Goal: Task Accomplishment & Management: Manage account settings

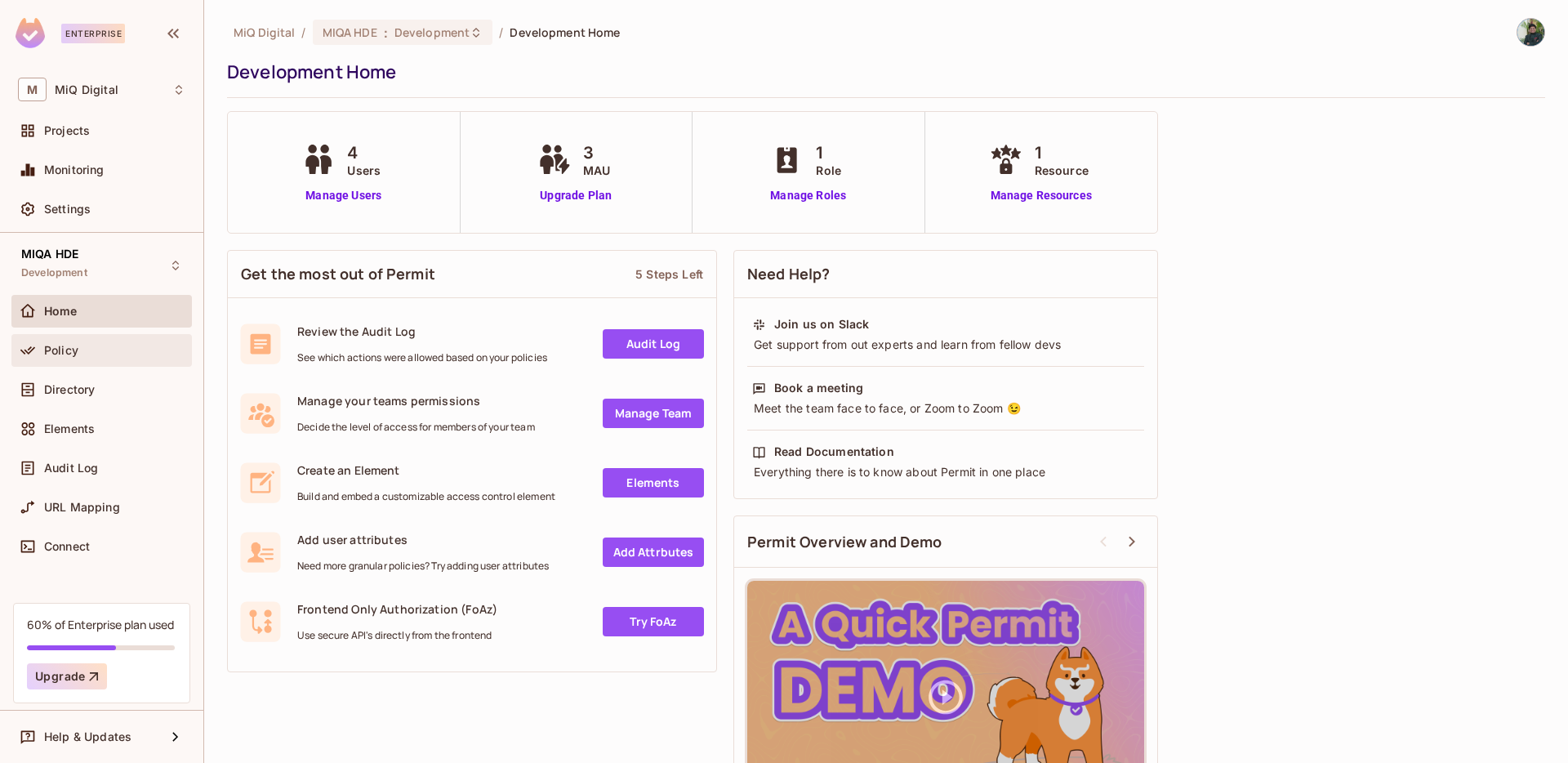
click at [60, 351] on span "Policy" at bounding box center [61, 350] width 34 height 13
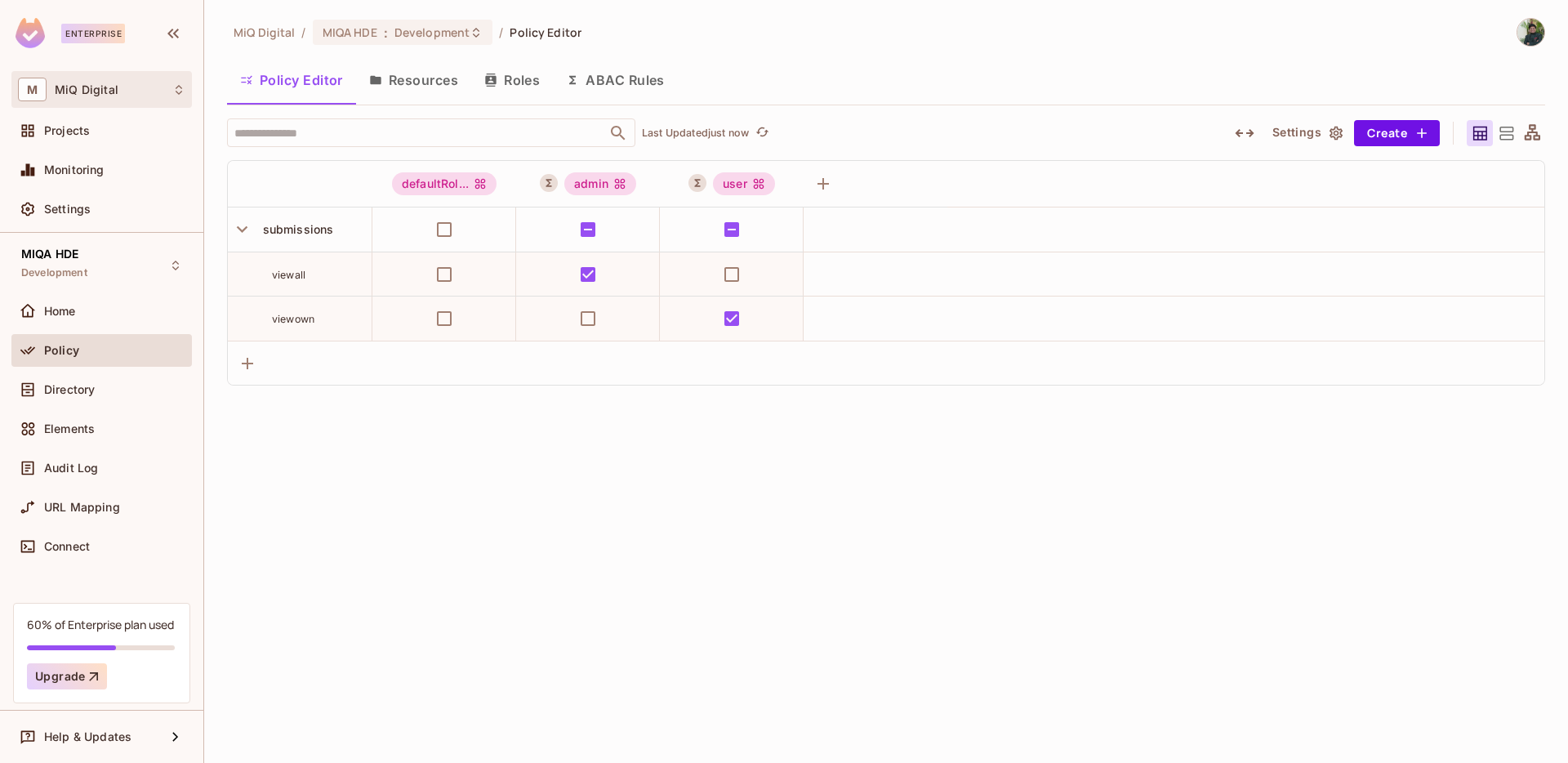
click at [164, 96] on div "M MiQ Digital" at bounding box center [102, 89] width 167 height 24
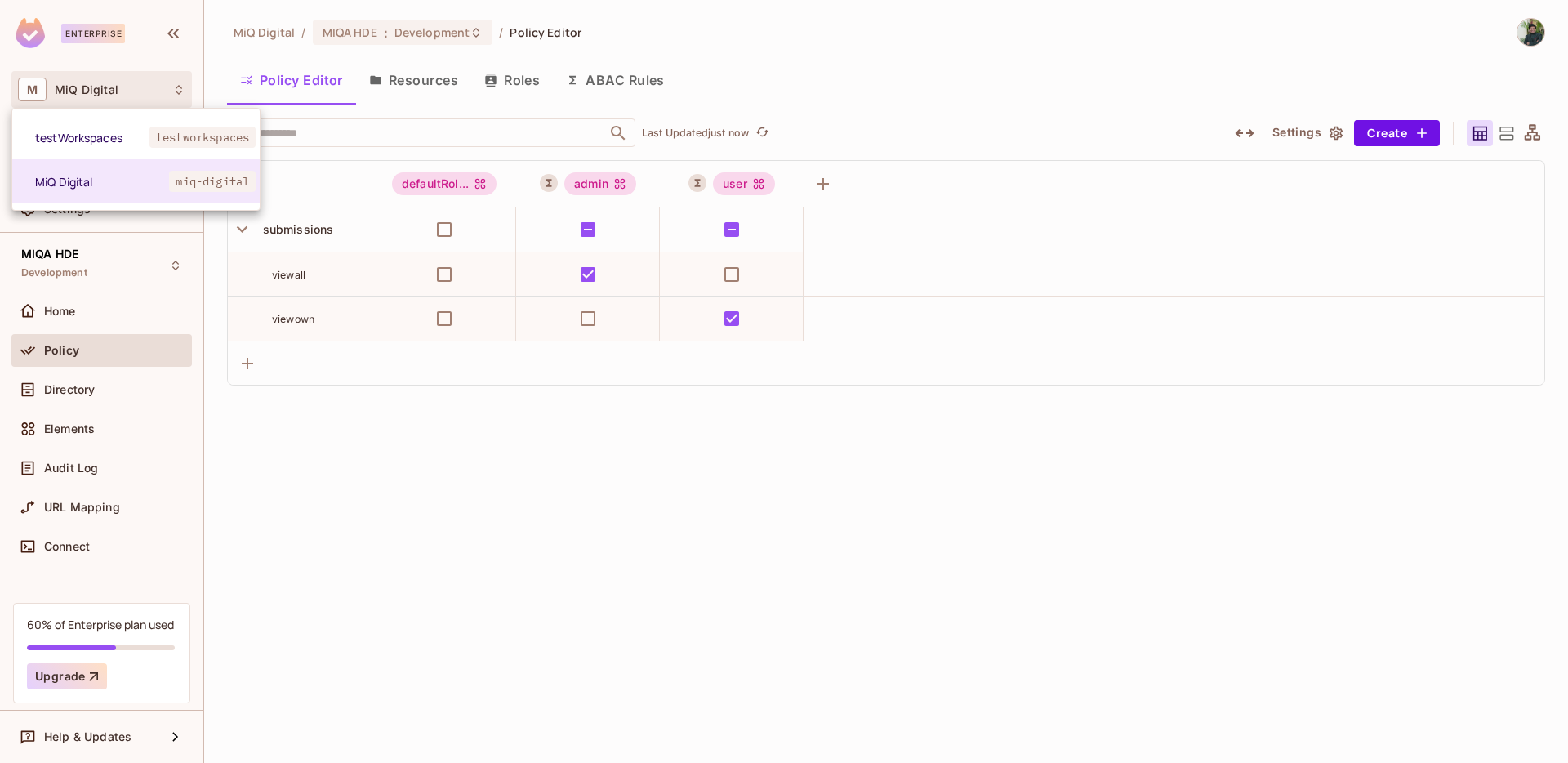
click at [164, 93] on div at bounding box center [784, 382] width 1568 height 763
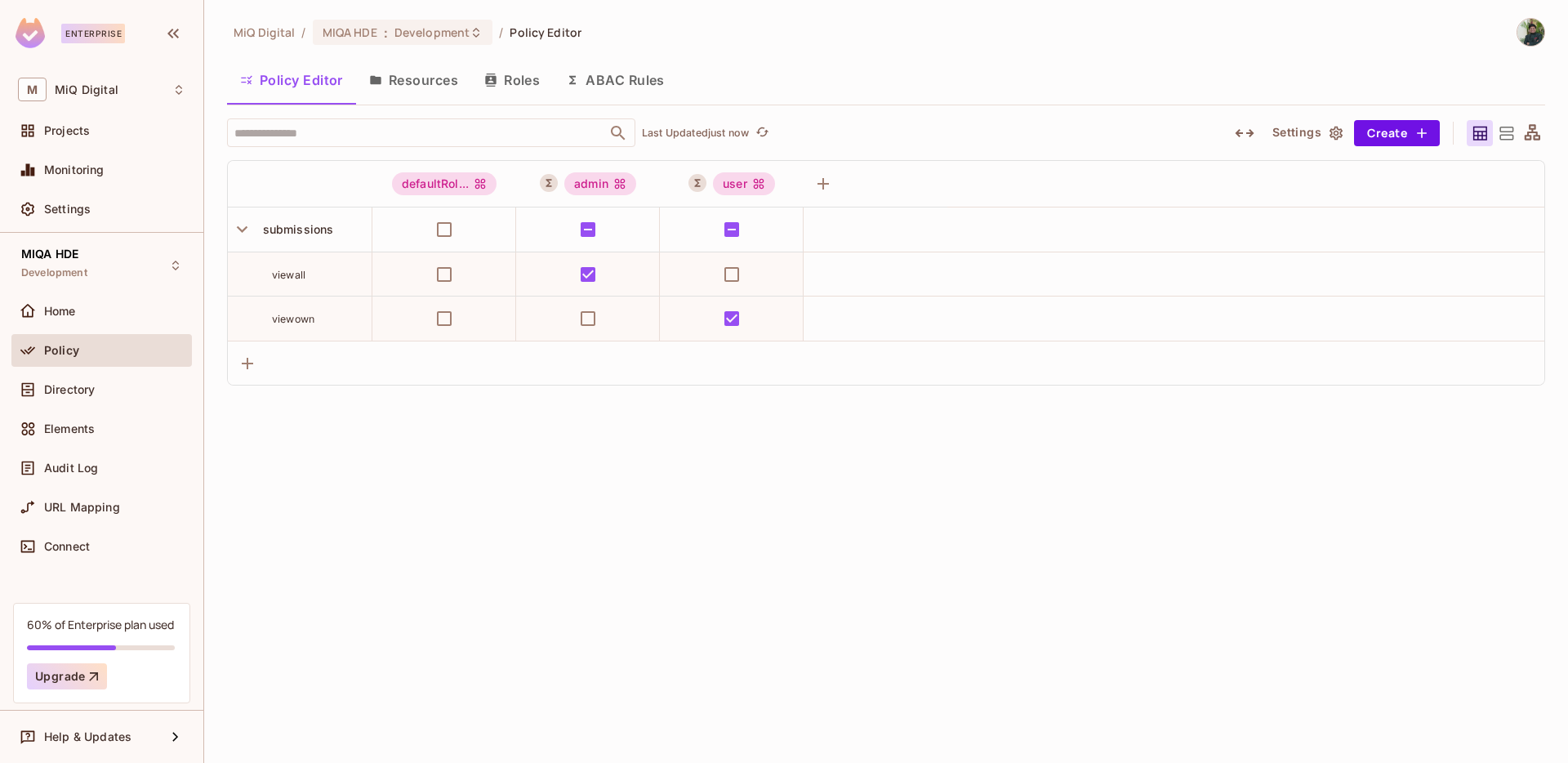
click at [164, 93] on div "M MiQ Digital" at bounding box center [102, 89] width 167 height 24
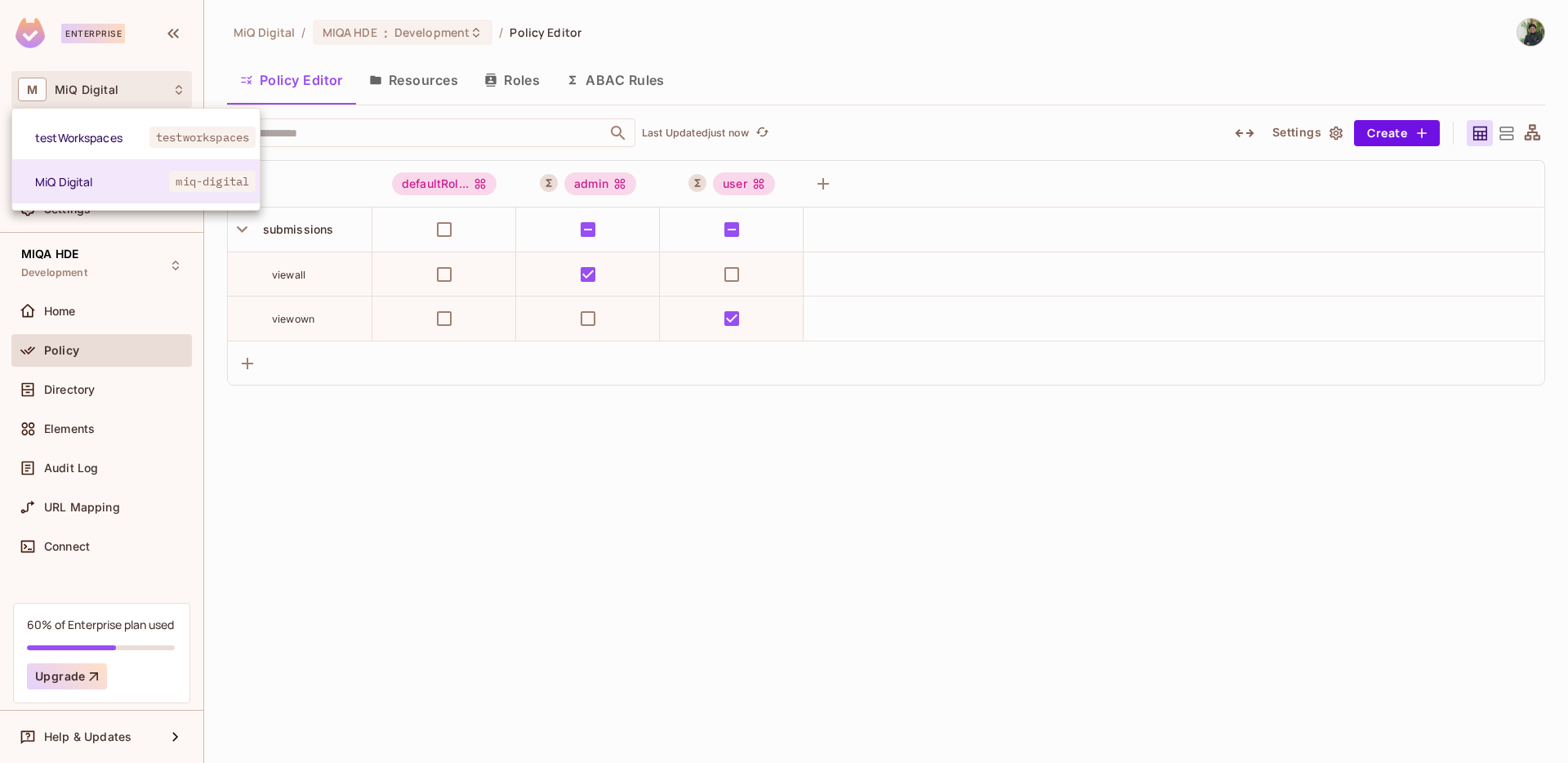
click at [164, 93] on div at bounding box center [784, 382] width 1568 height 763
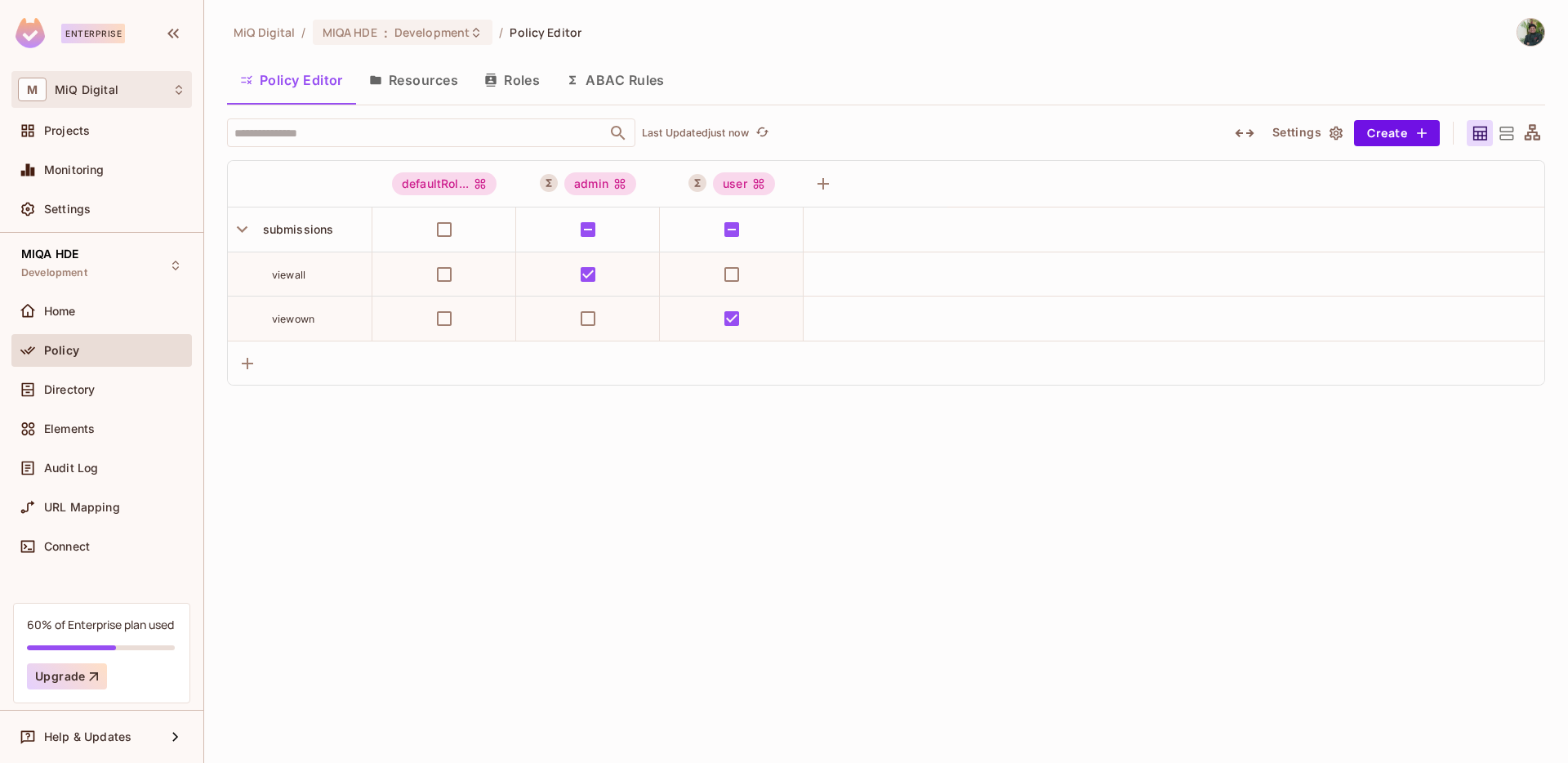
click at [172, 84] on icon at bounding box center [178, 90] width 13 height 13
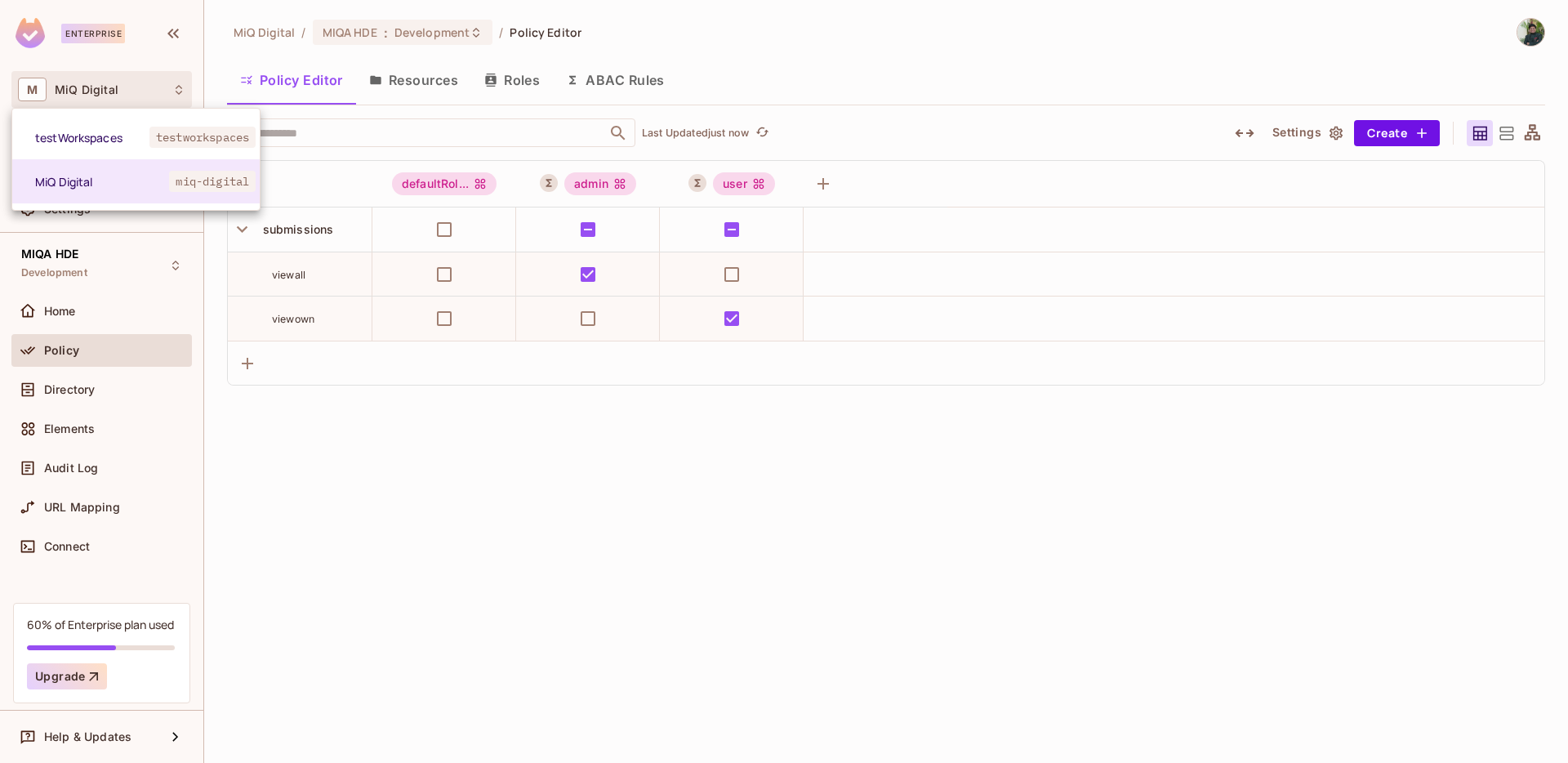
click at [172, 84] on div at bounding box center [784, 382] width 1568 height 763
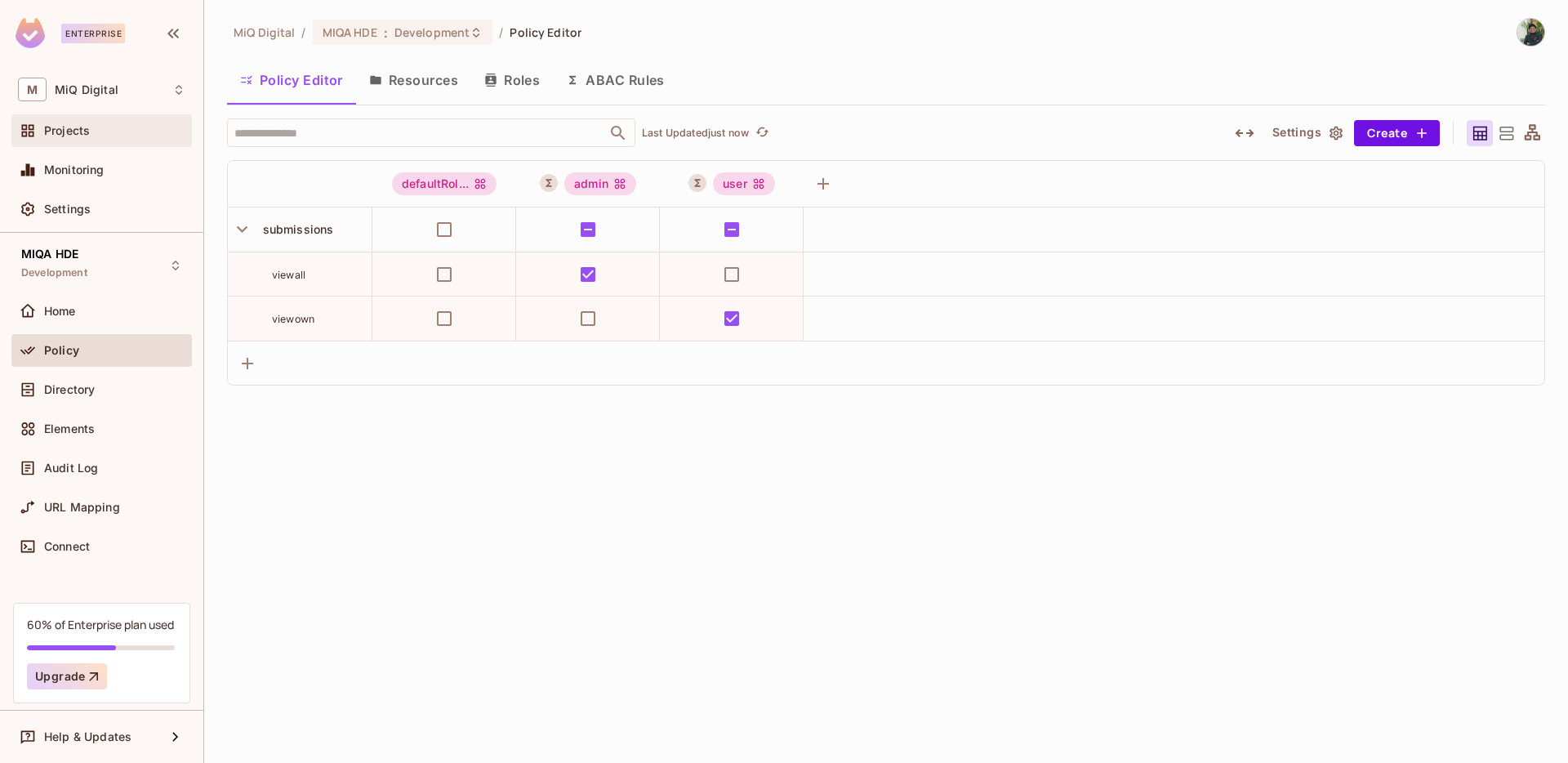
click at [70, 131] on span "Projects" at bounding box center [67, 131] width 46 height 13
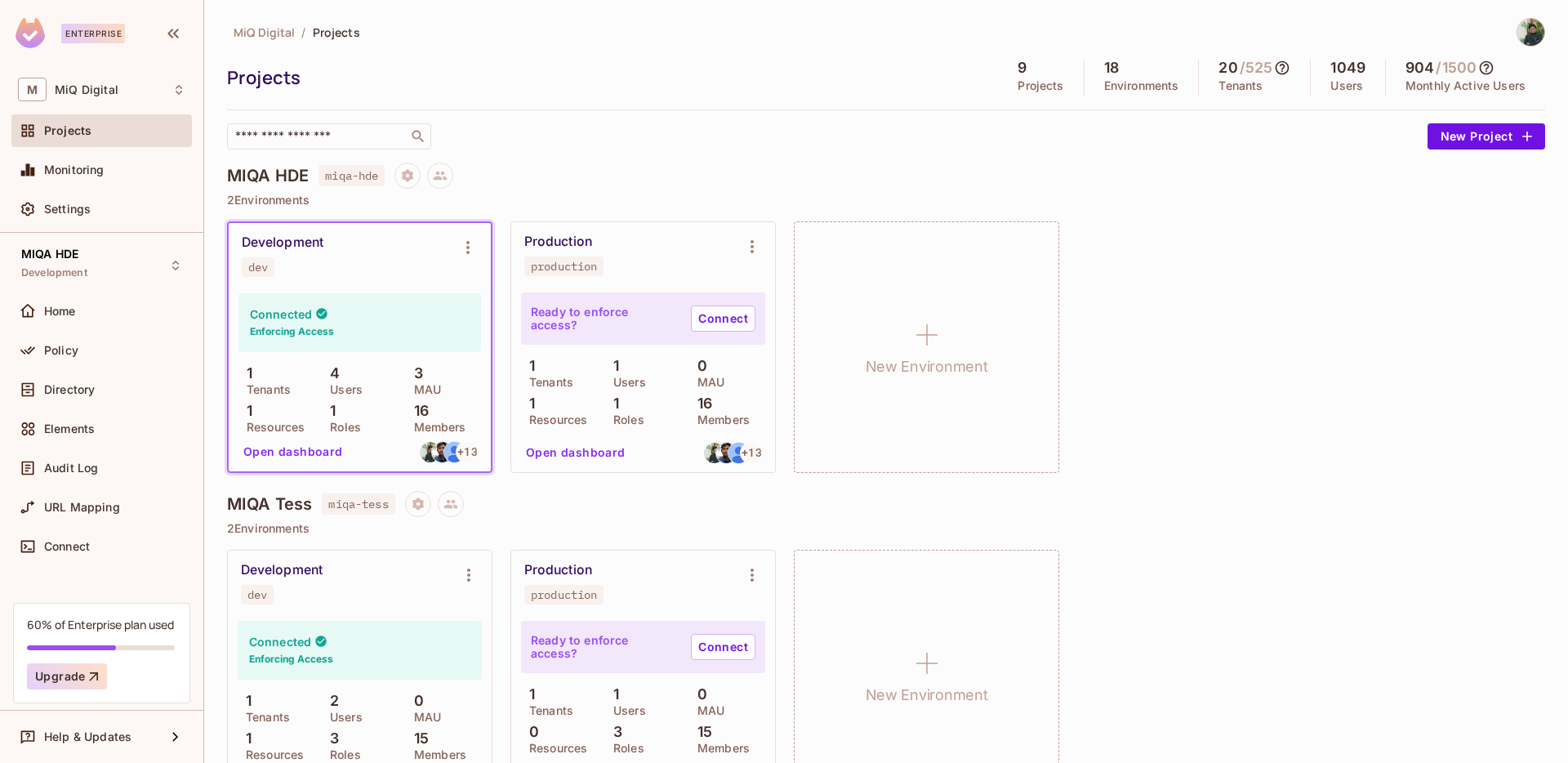
click at [322, 273] on div "Development dev" at bounding box center [346, 255] width 210 height 43
click at [58, 344] on span "Policy" at bounding box center [61, 350] width 34 height 13
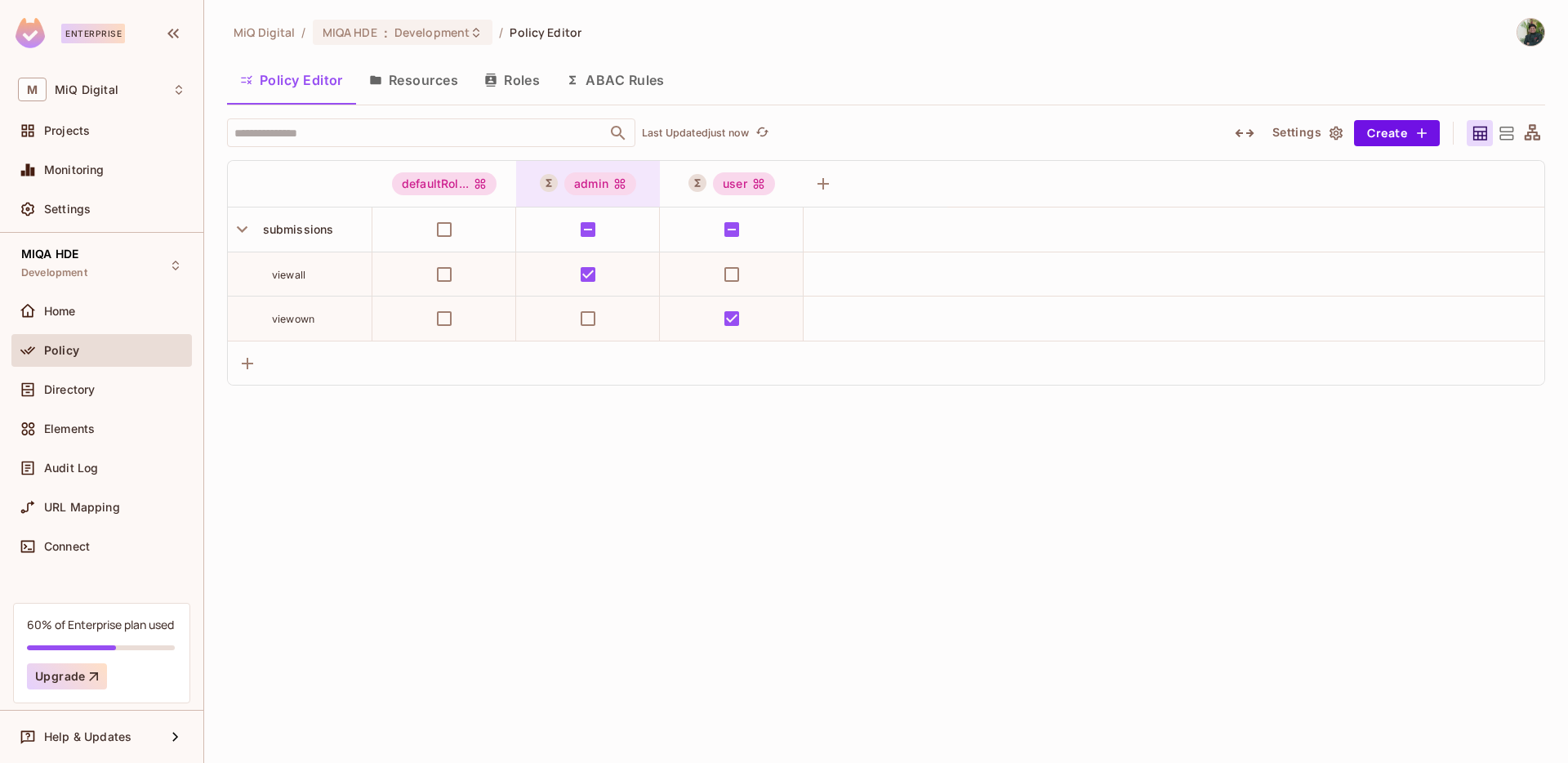
click at [603, 185] on div "admin" at bounding box center [600, 183] width 72 height 23
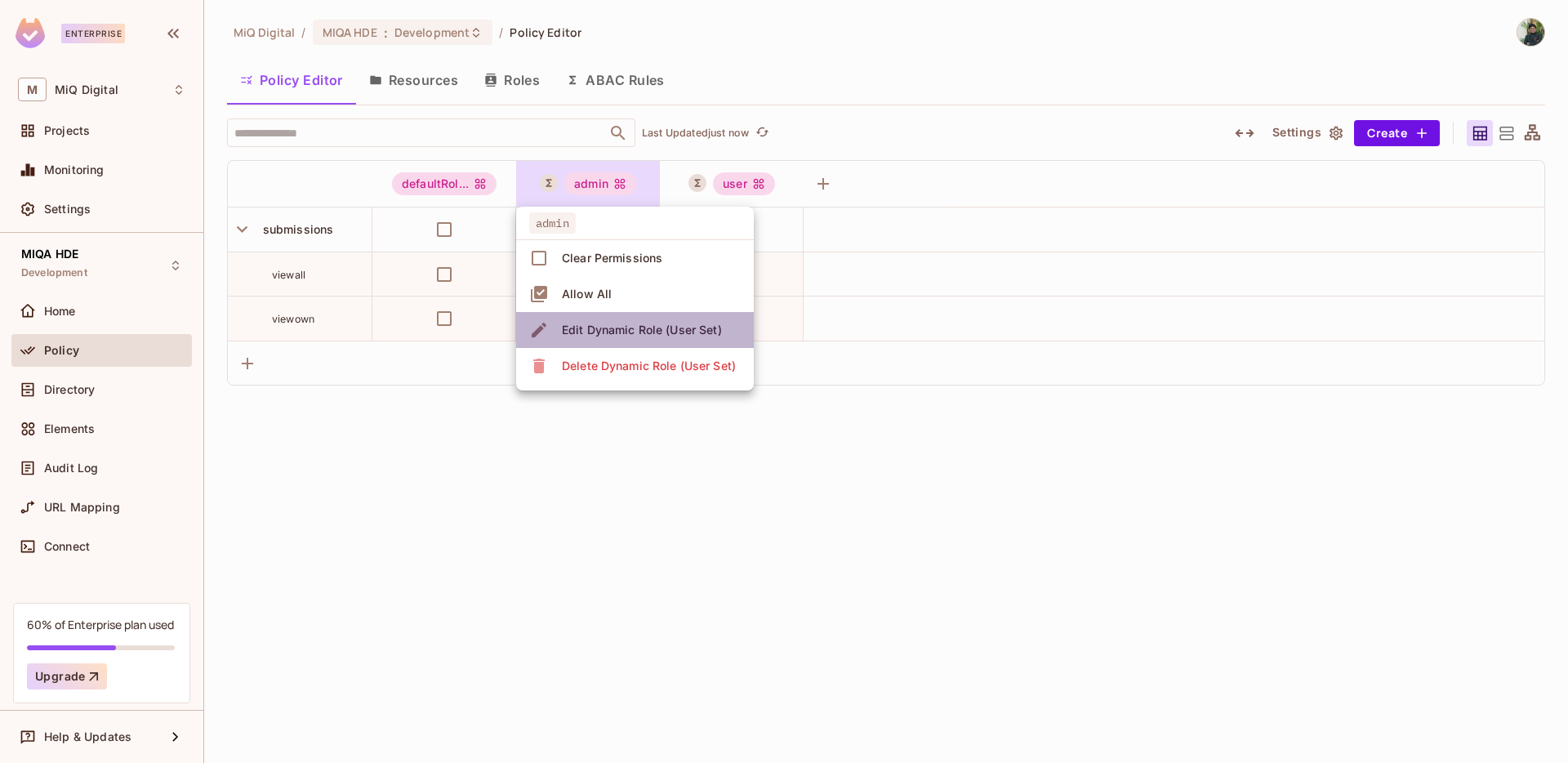
click at [648, 335] on div "Edit Dynamic Role (User Set)" at bounding box center [642, 330] width 160 height 16
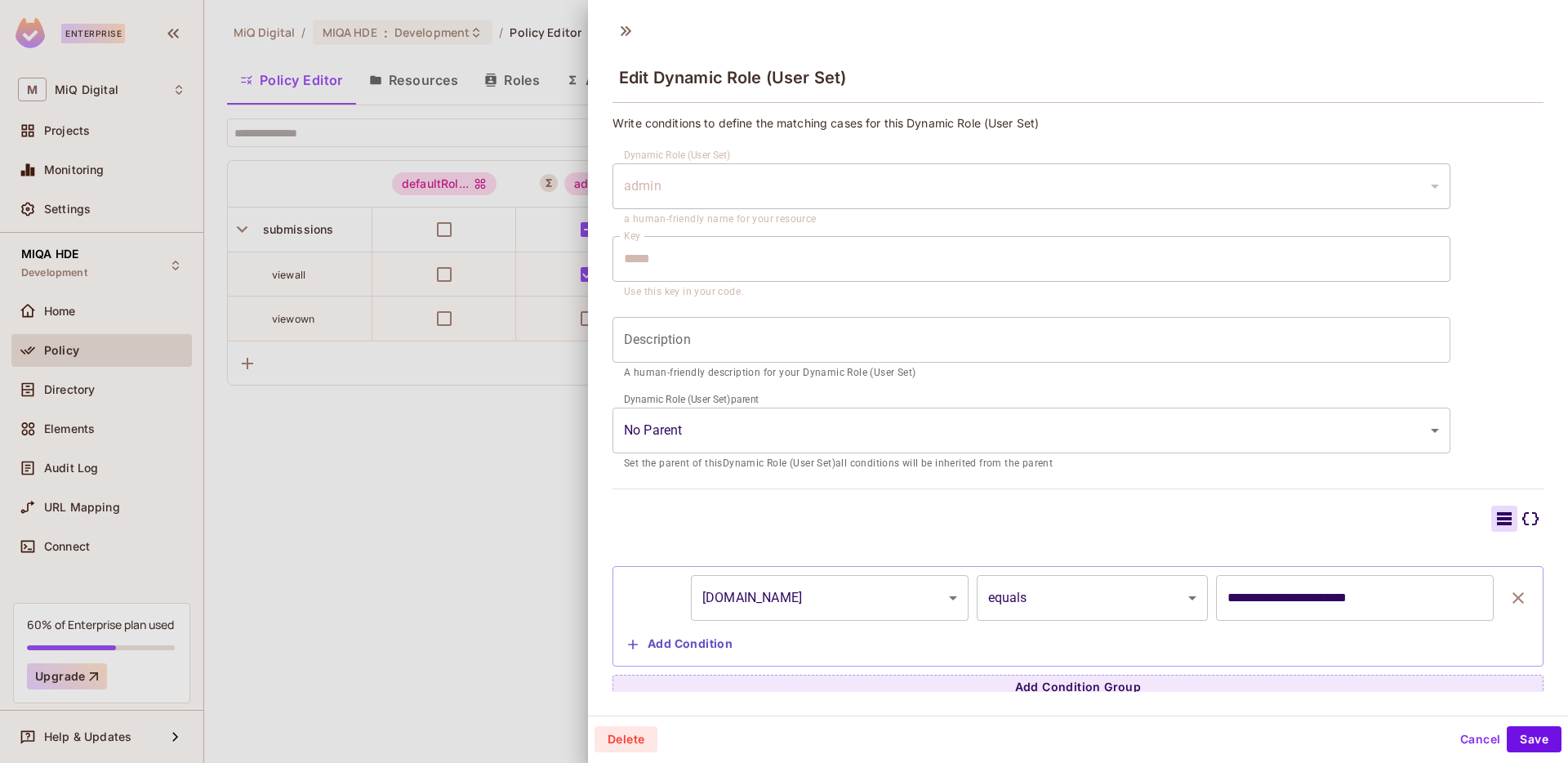
click at [1259, 594] on input "**********" at bounding box center [1354, 598] width 278 height 46
type input "**********"
click at [1525, 743] on button "Save" at bounding box center [1534, 739] width 55 height 26
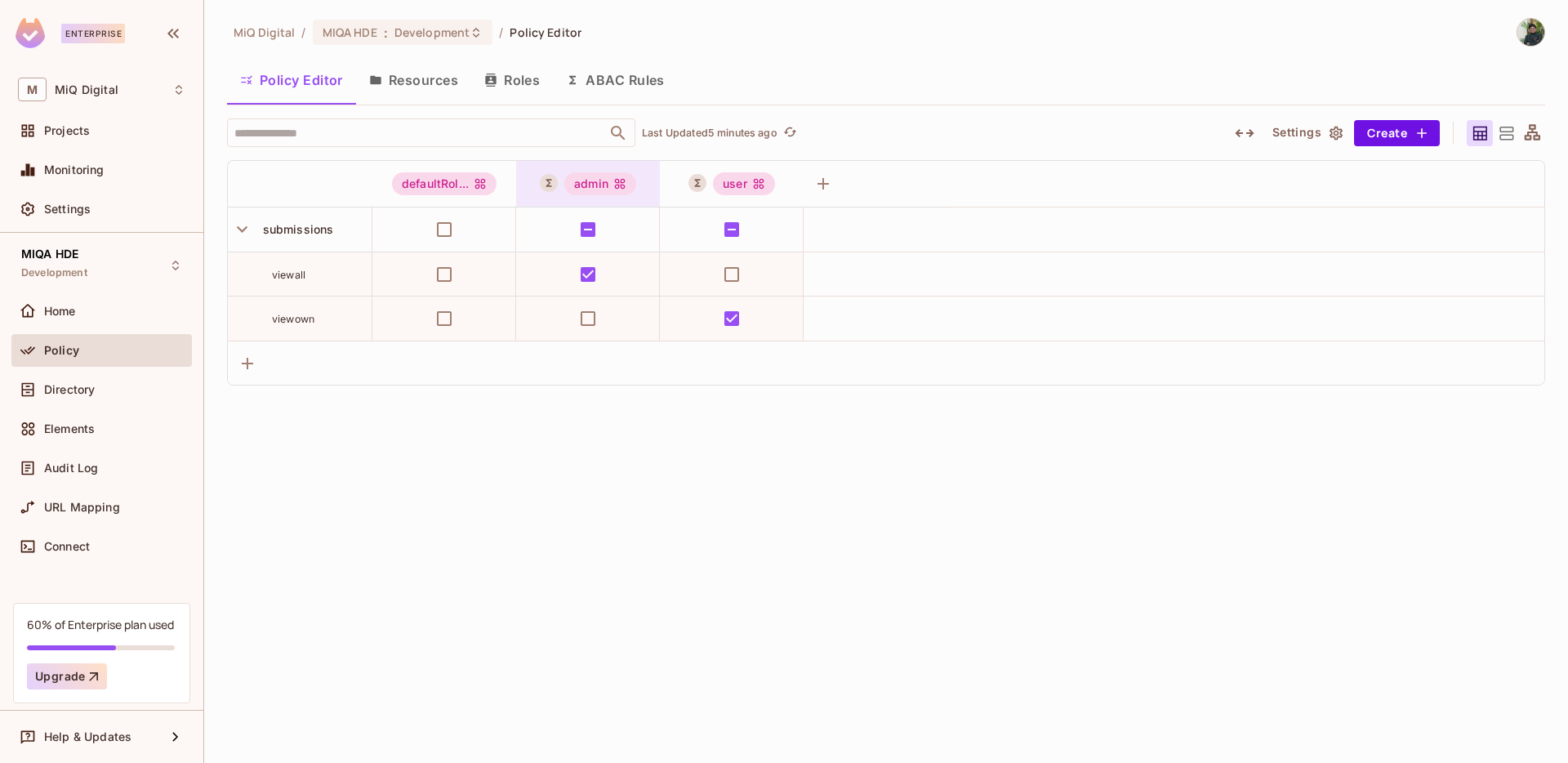
click at [588, 183] on div "admin" at bounding box center [600, 183] width 72 height 23
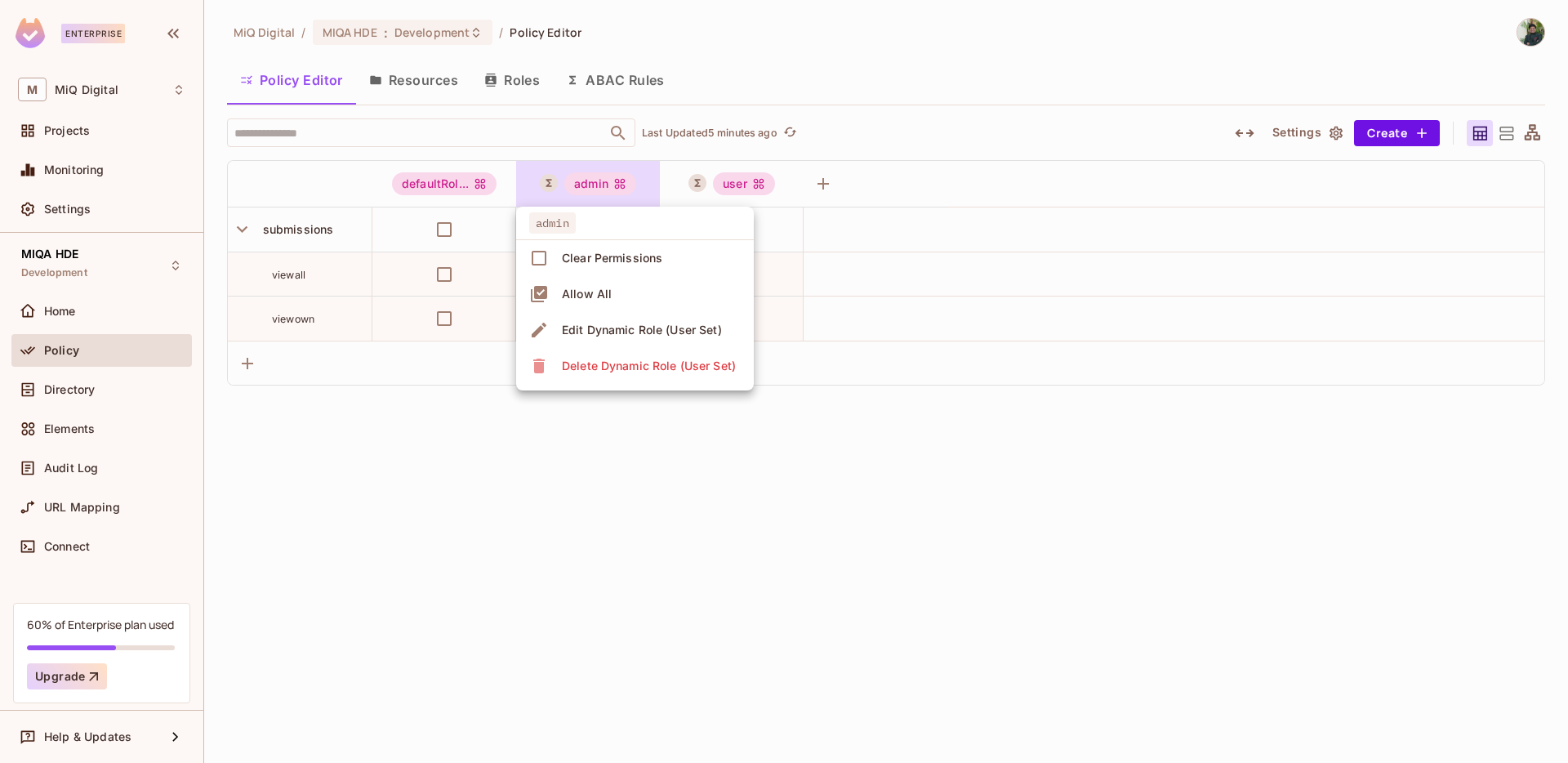
click at [643, 329] on div "Edit Dynamic Role (User Set)" at bounding box center [642, 330] width 160 height 16
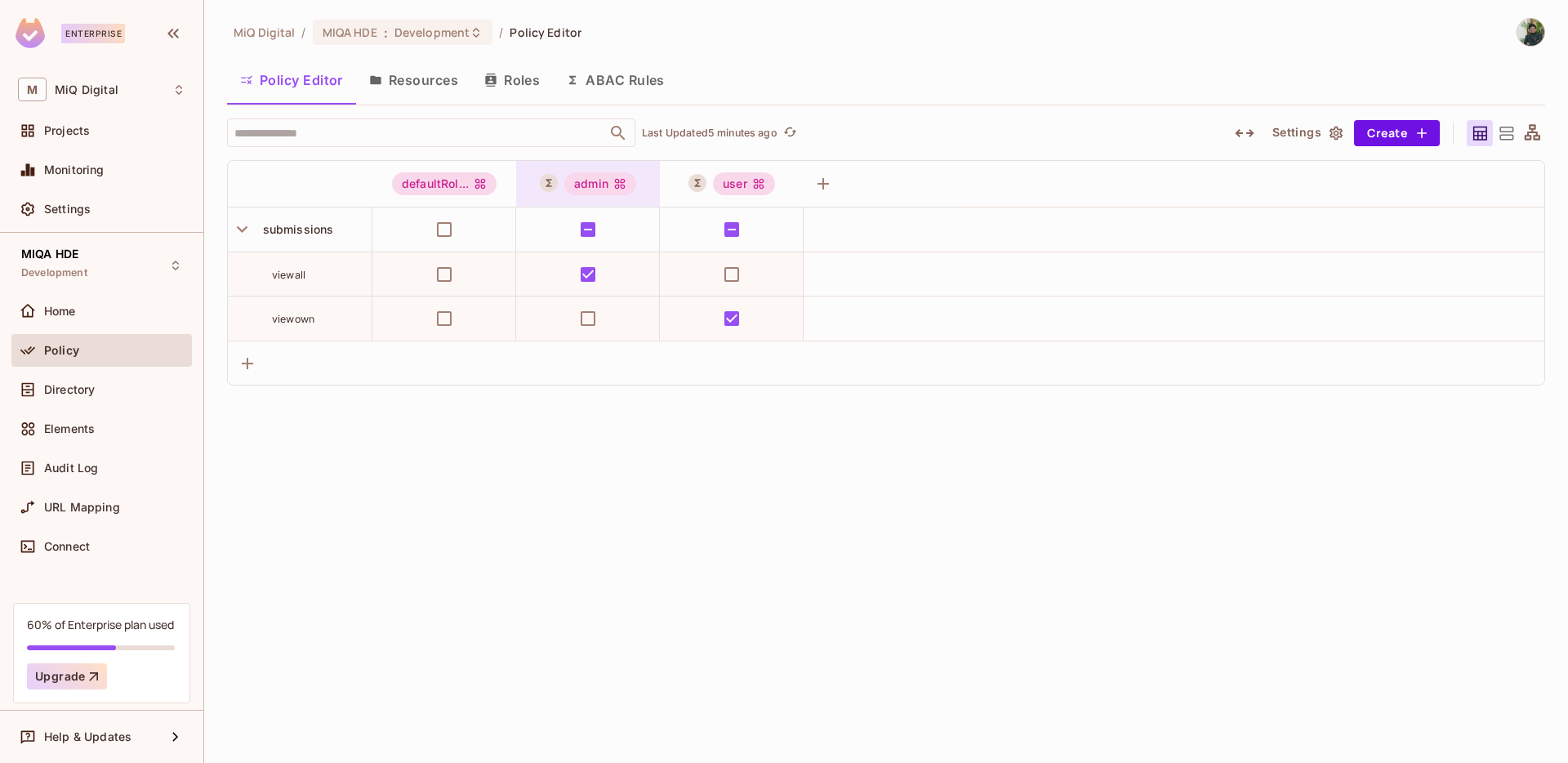
click at [594, 186] on div "admin" at bounding box center [600, 183] width 72 height 23
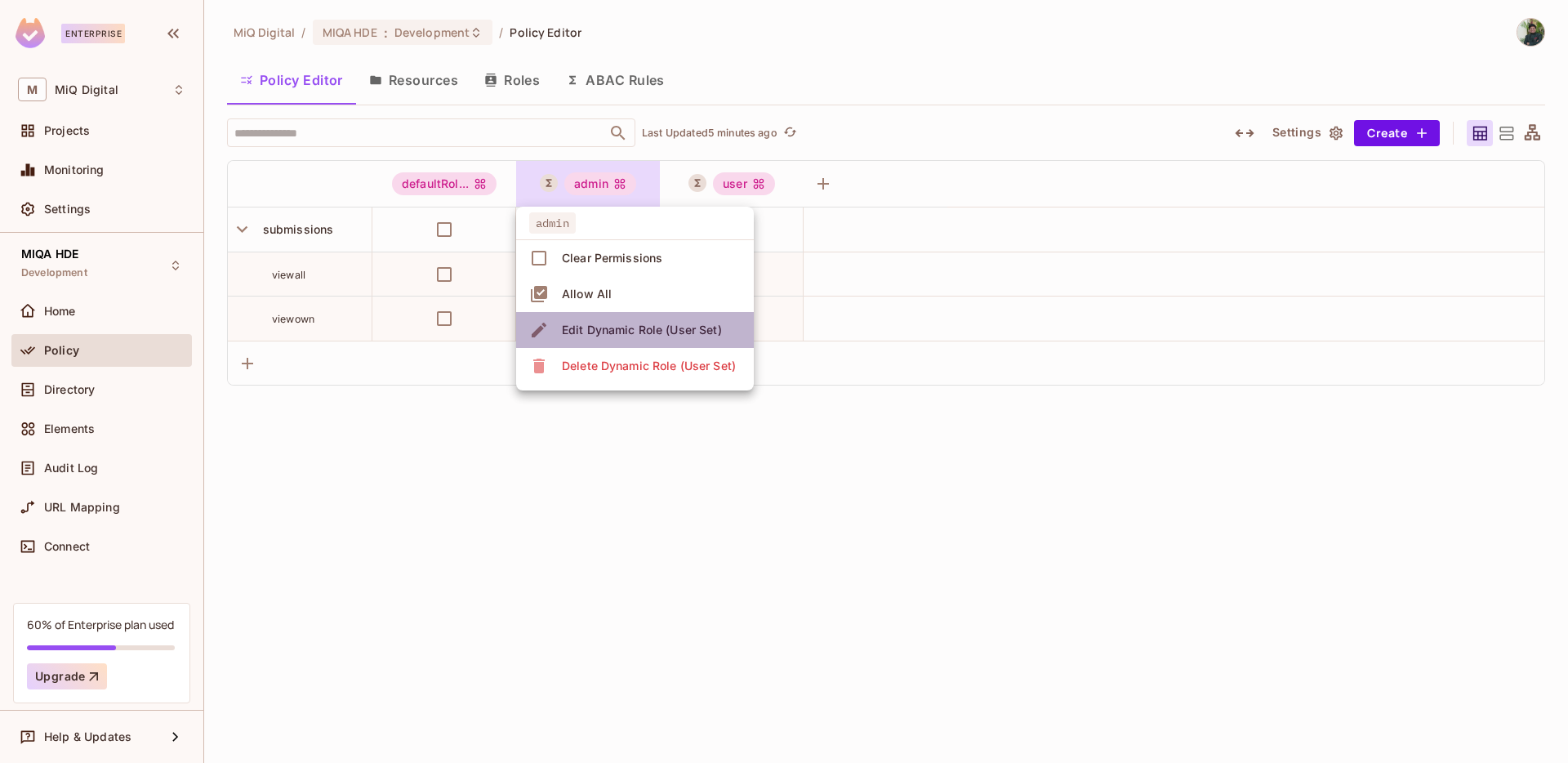
click at [651, 326] on div "Edit Dynamic Role (User Set)" at bounding box center [642, 330] width 160 height 16
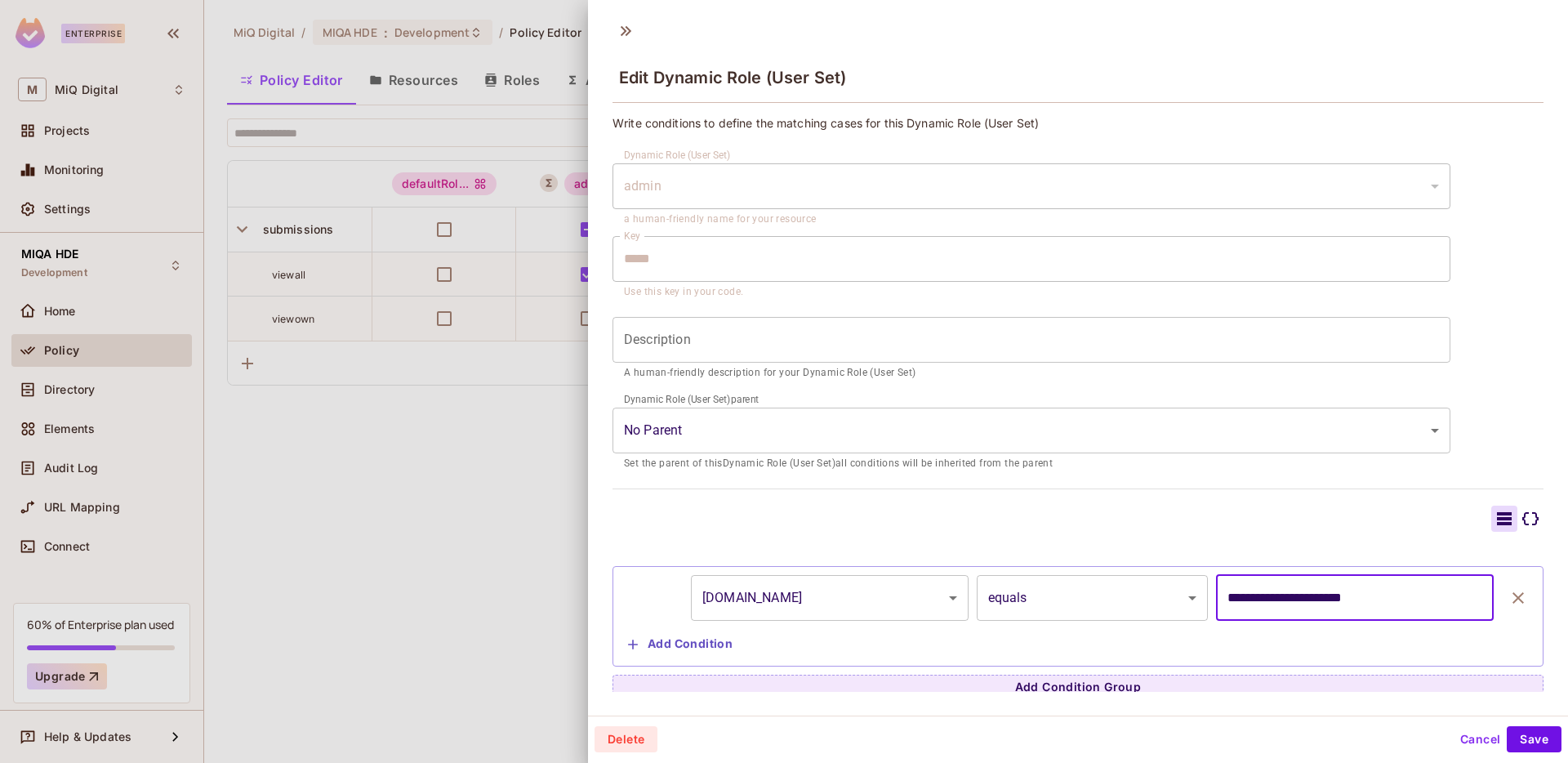
click at [1255, 597] on input "**********" at bounding box center [1354, 598] width 278 height 46
type input "**********"
click at [1530, 749] on button "Save" at bounding box center [1534, 739] width 55 height 26
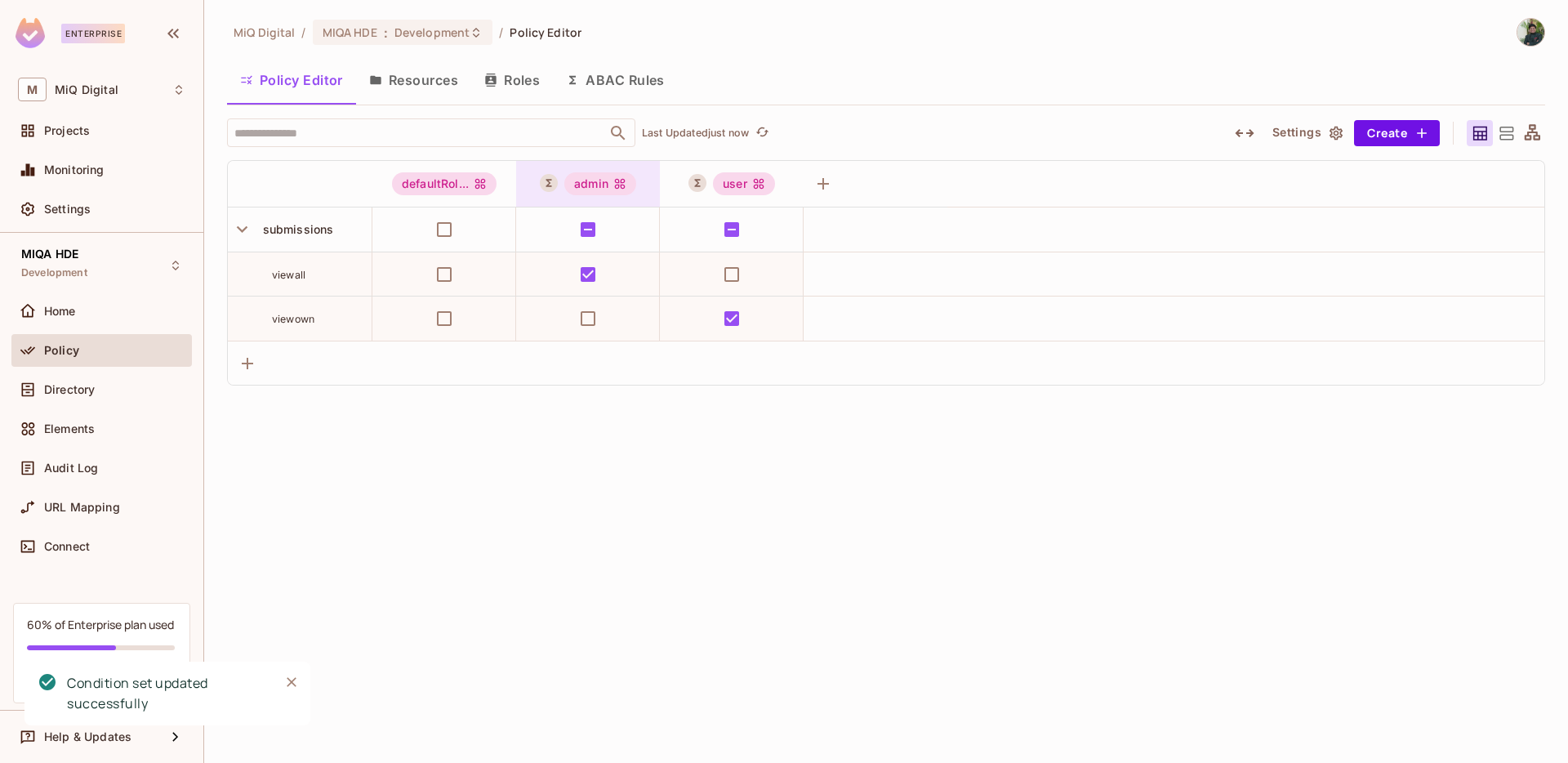
click at [601, 179] on div "admin" at bounding box center [600, 183] width 72 height 23
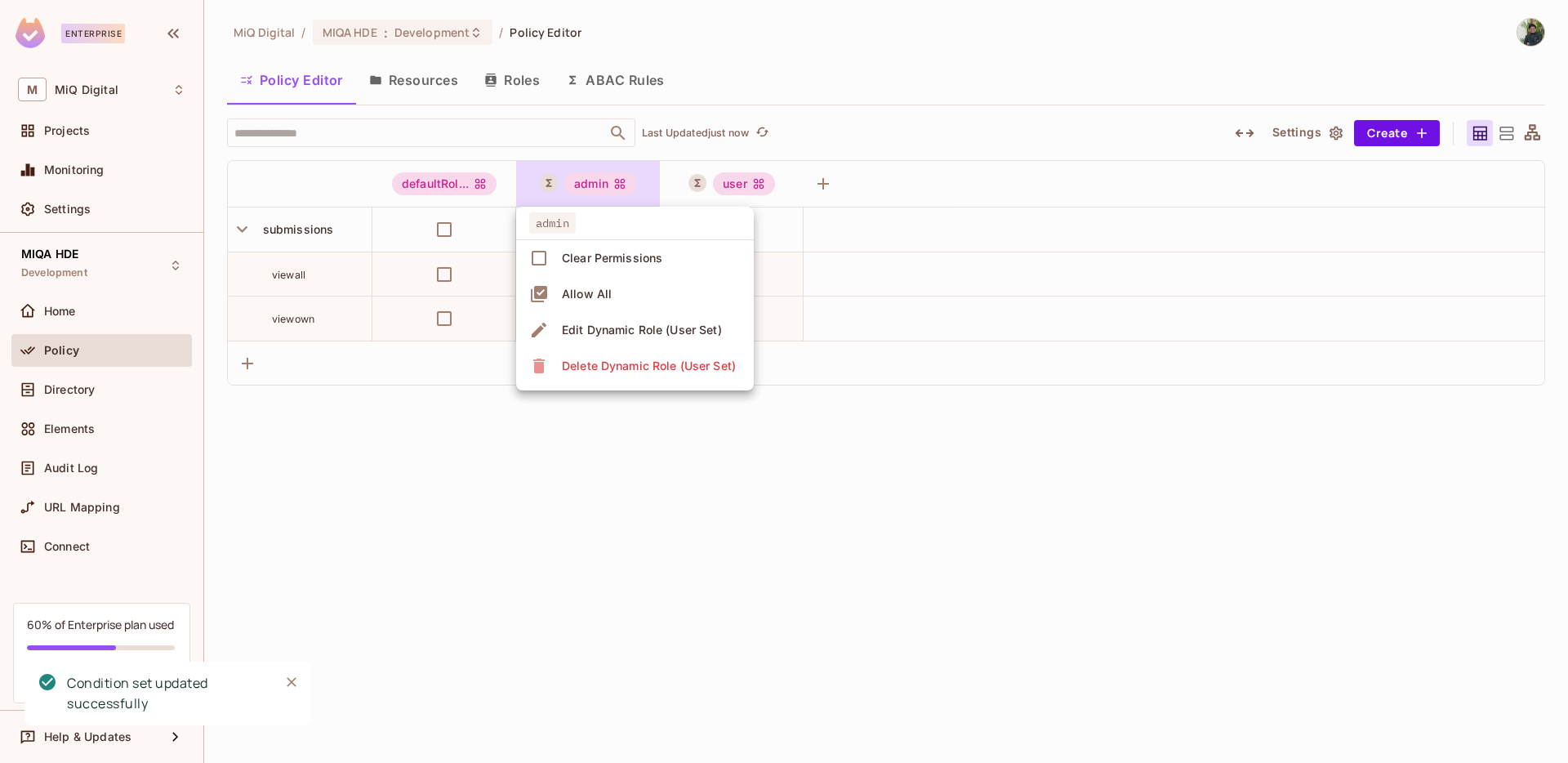
click at [644, 327] on div "Edit Dynamic Role (User Set)" at bounding box center [642, 330] width 160 height 16
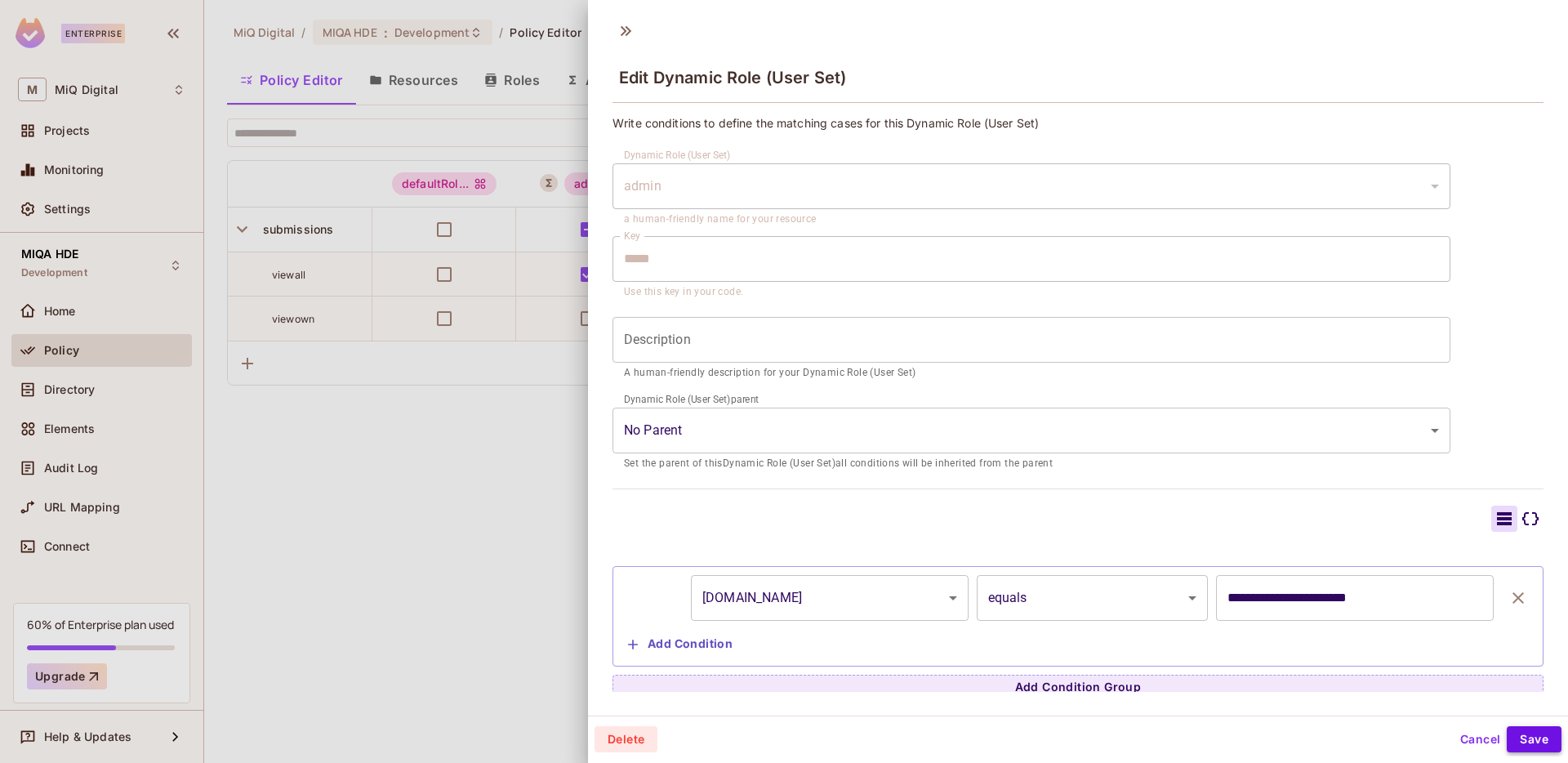
click at [1534, 735] on button "Save" at bounding box center [1534, 739] width 55 height 26
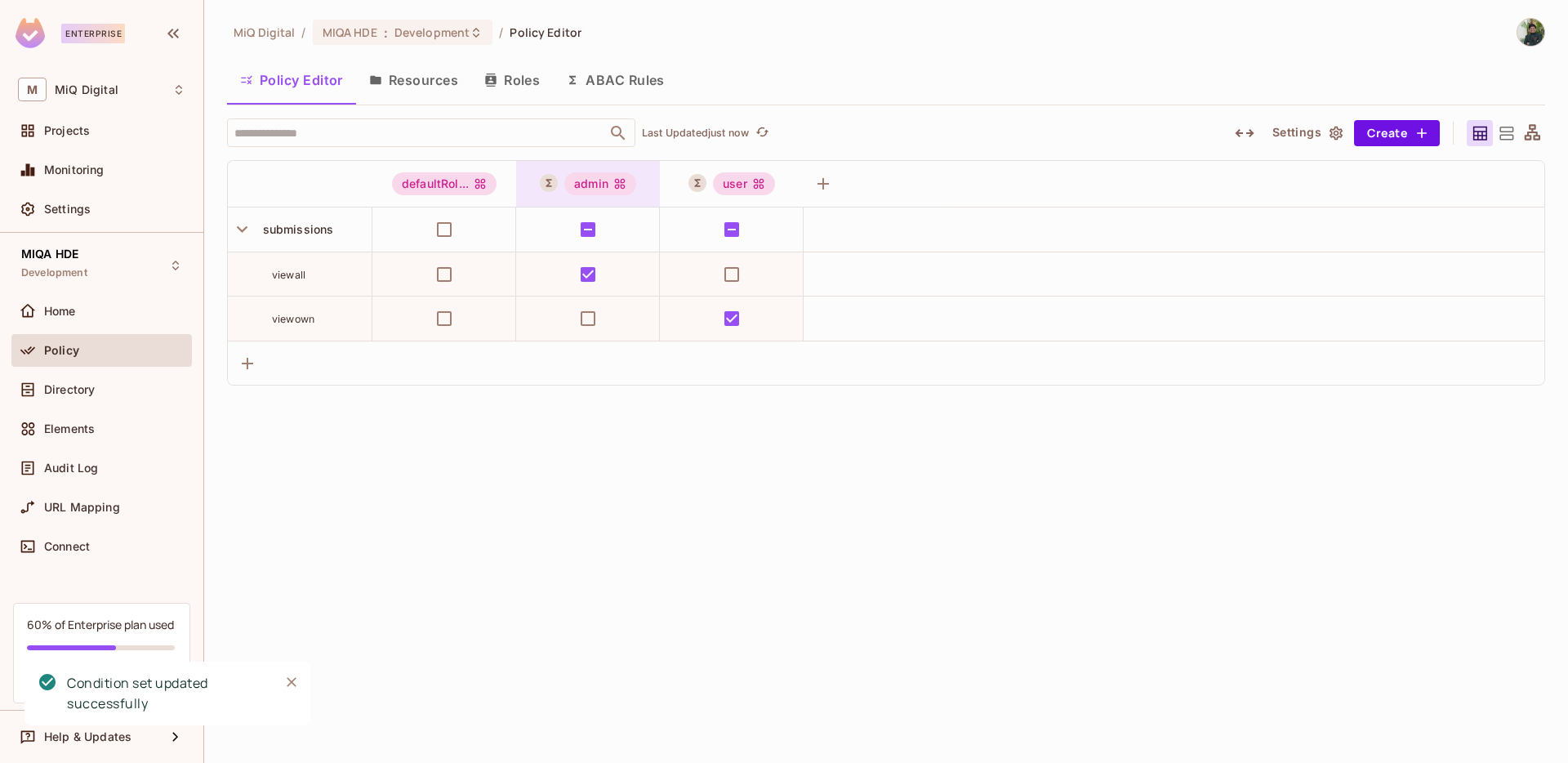
click at [599, 185] on div "admin" at bounding box center [600, 183] width 72 height 23
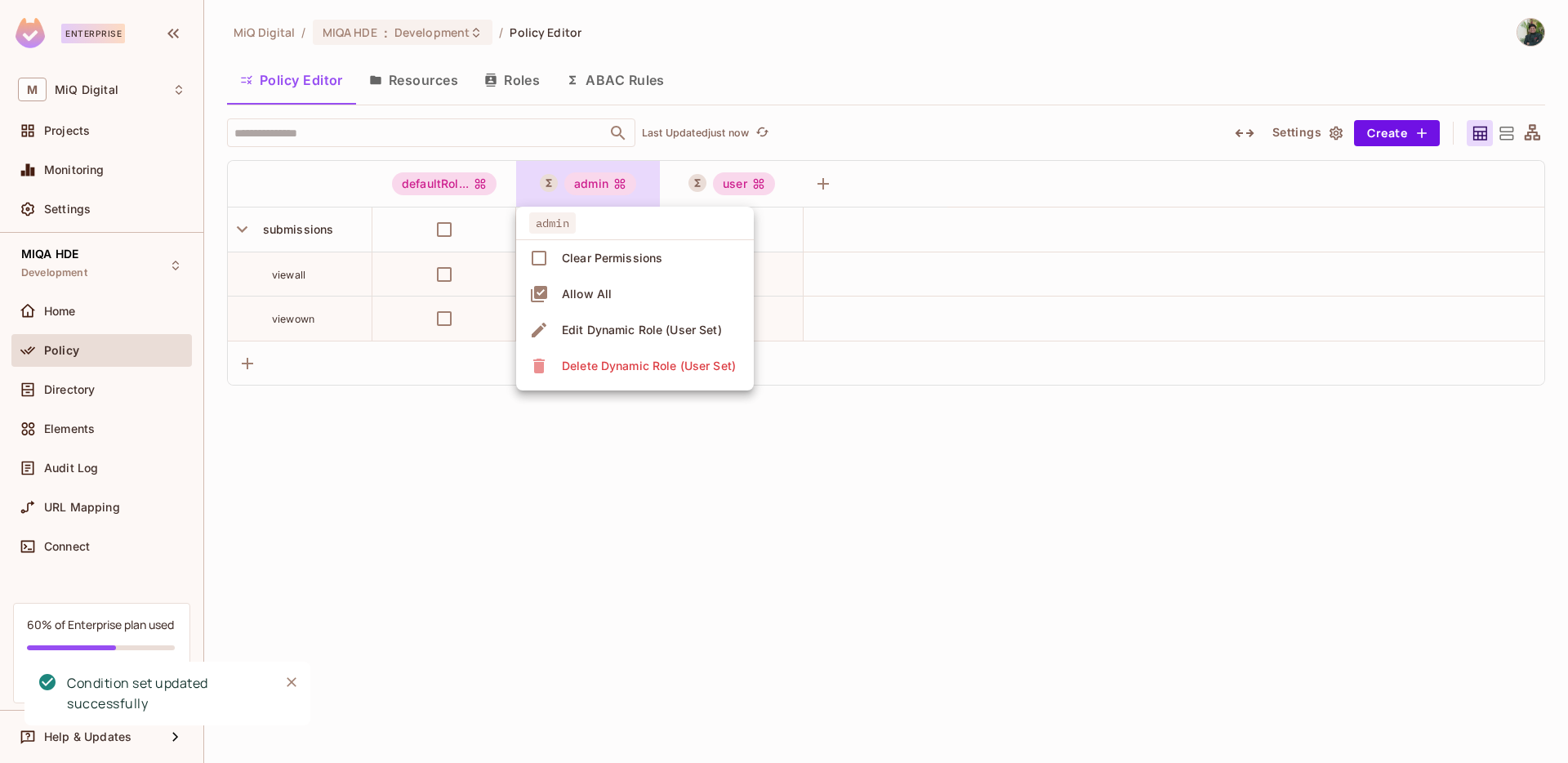
click at [671, 341] on span "Edit Dynamic Role (User Set)" at bounding box center [641, 330] width 169 height 26
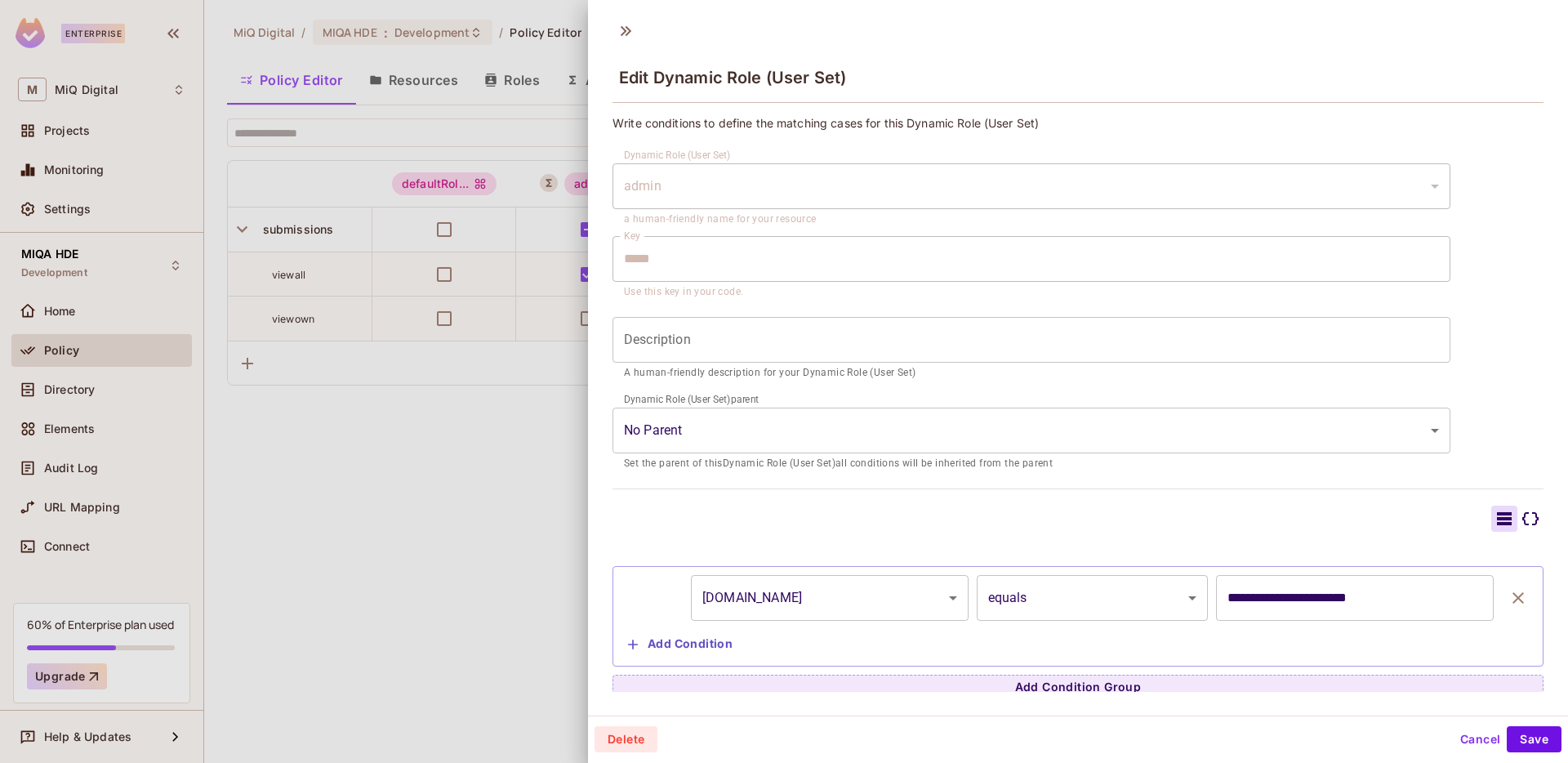
click at [1466, 741] on button "Cancel" at bounding box center [1480, 739] width 53 height 26
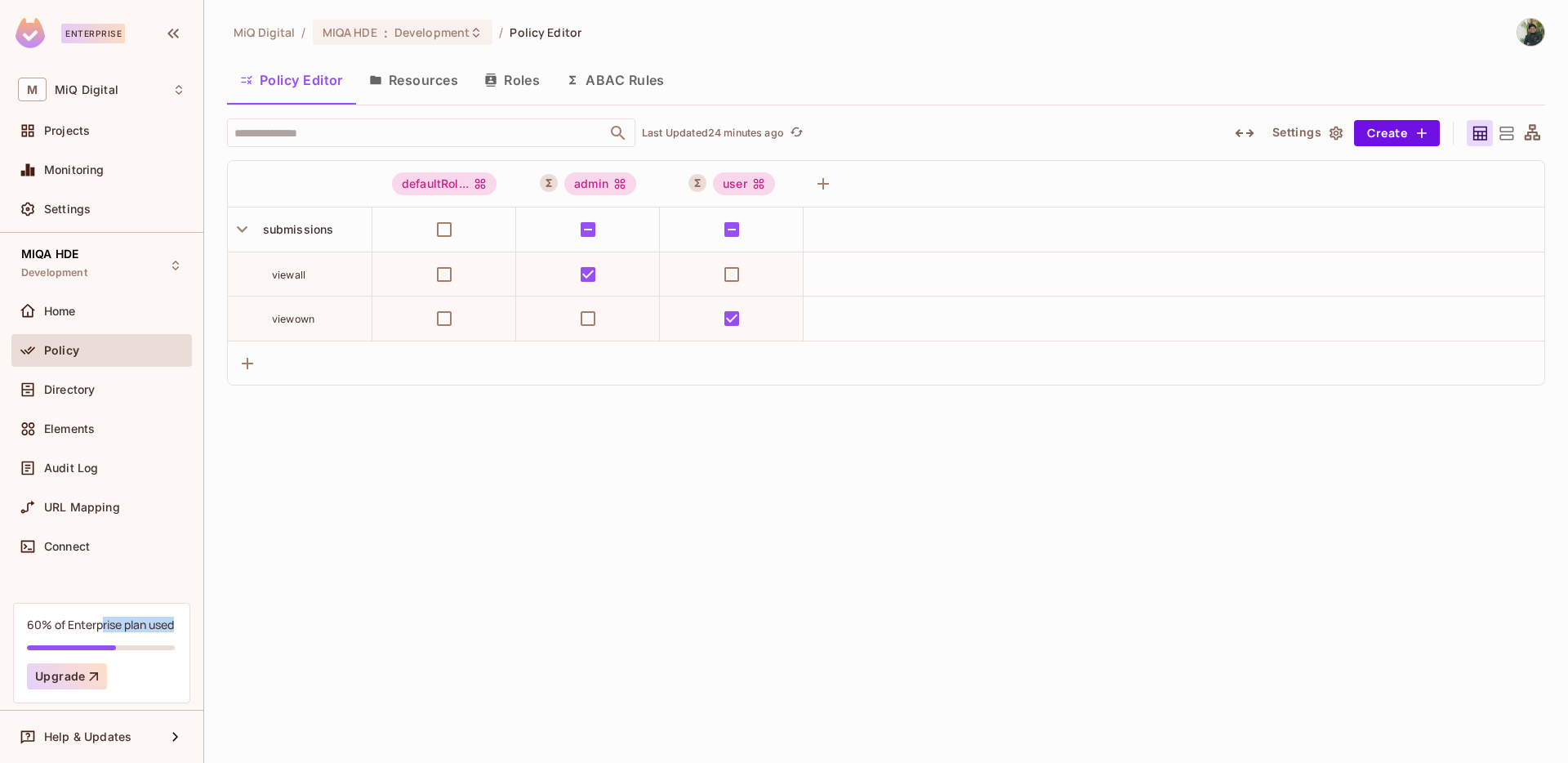
drag, startPoint x: 102, startPoint y: 626, endPoint x: 176, endPoint y: 625, distance: 74.0
click at [174, 625] on div "60% of Enterprise plan used" at bounding box center [101, 624] width 147 height 16
click at [116, 589] on div "MIQA HDE Development Home Policy Directory Elements Audit Log URL Mapping Conne…" at bounding box center [102, 418] width 203 height 370
click at [110, 507] on span "URL Mapping" at bounding box center [82, 507] width 76 height 13
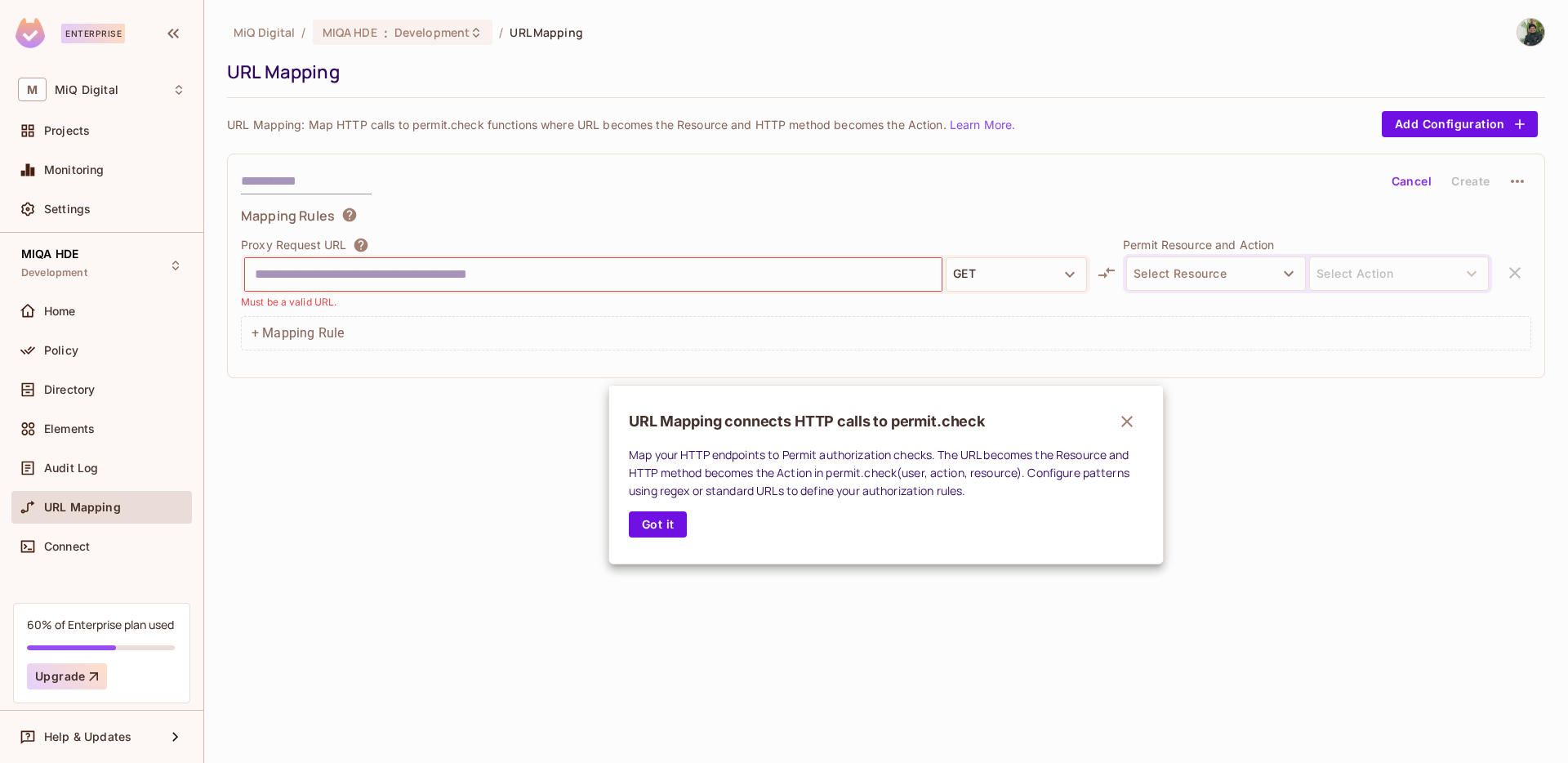
click at [1260, 272] on div at bounding box center [784, 382] width 1568 height 763
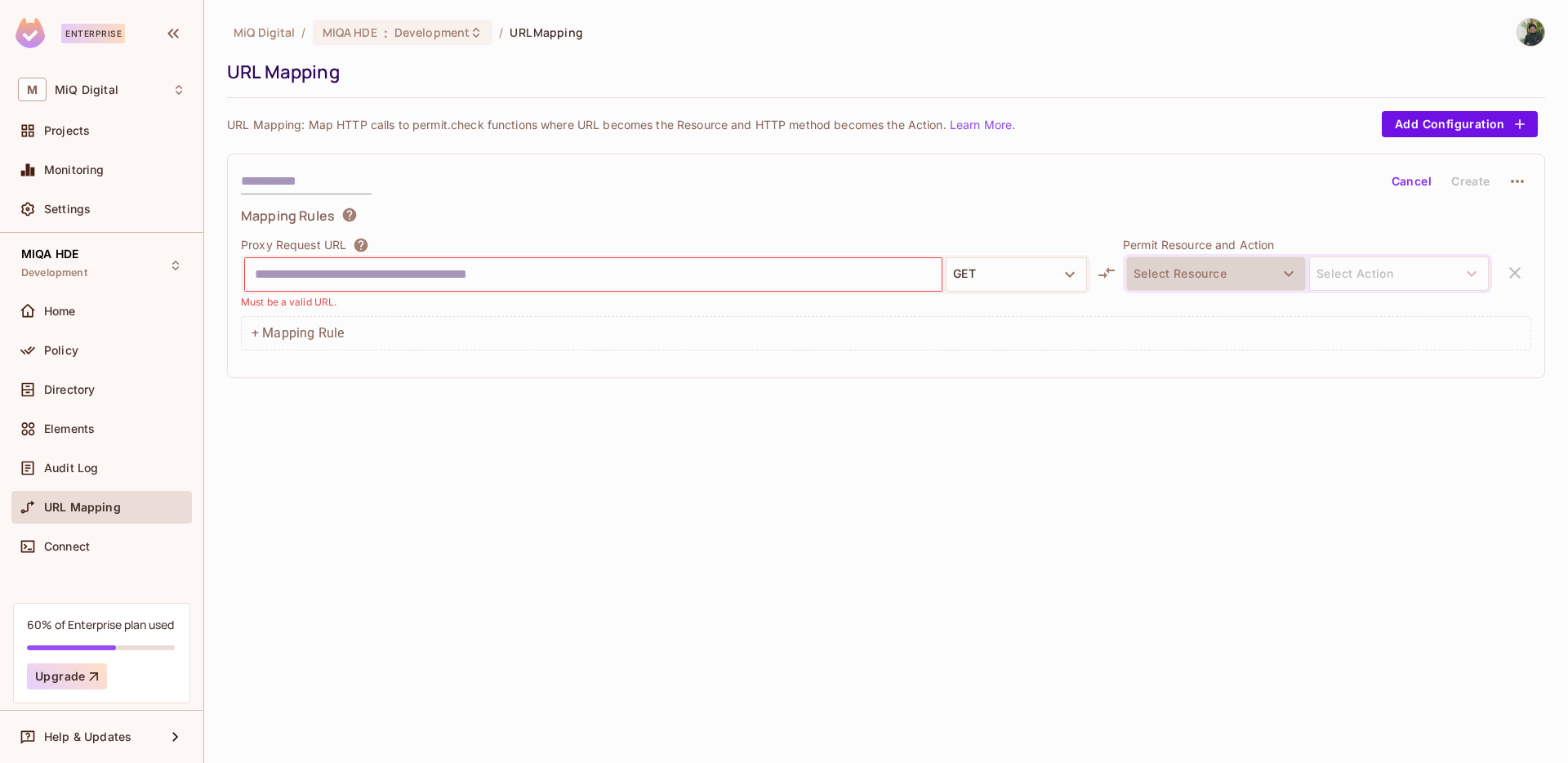
click at [1260, 272] on button "Select Resource" at bounding box center [1216, 273] width 179 height 34
click at [1394, 272] on div at bounding box center [784, 382] width 1568 height 763
click at [1258, 210] on div "Mapping Rules" at bounding box center [886, 218] width 1290 height 23
click at [82, 478] on div "Audit Log" at bounding box center [102, 468] width 180 height 33
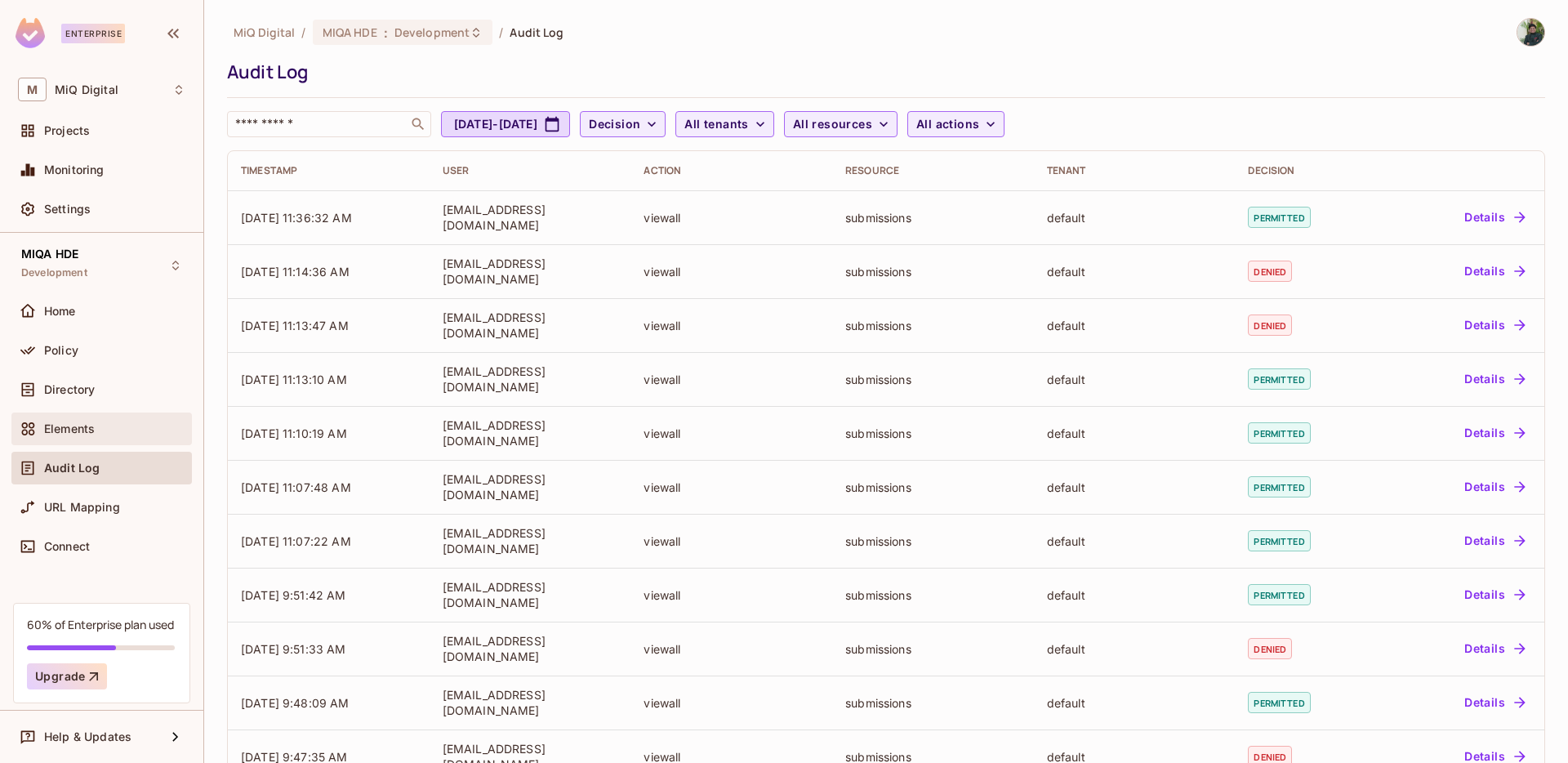
click at [84, 429] on span "Elements" at bounding box center [70, 429] width 51 height 13
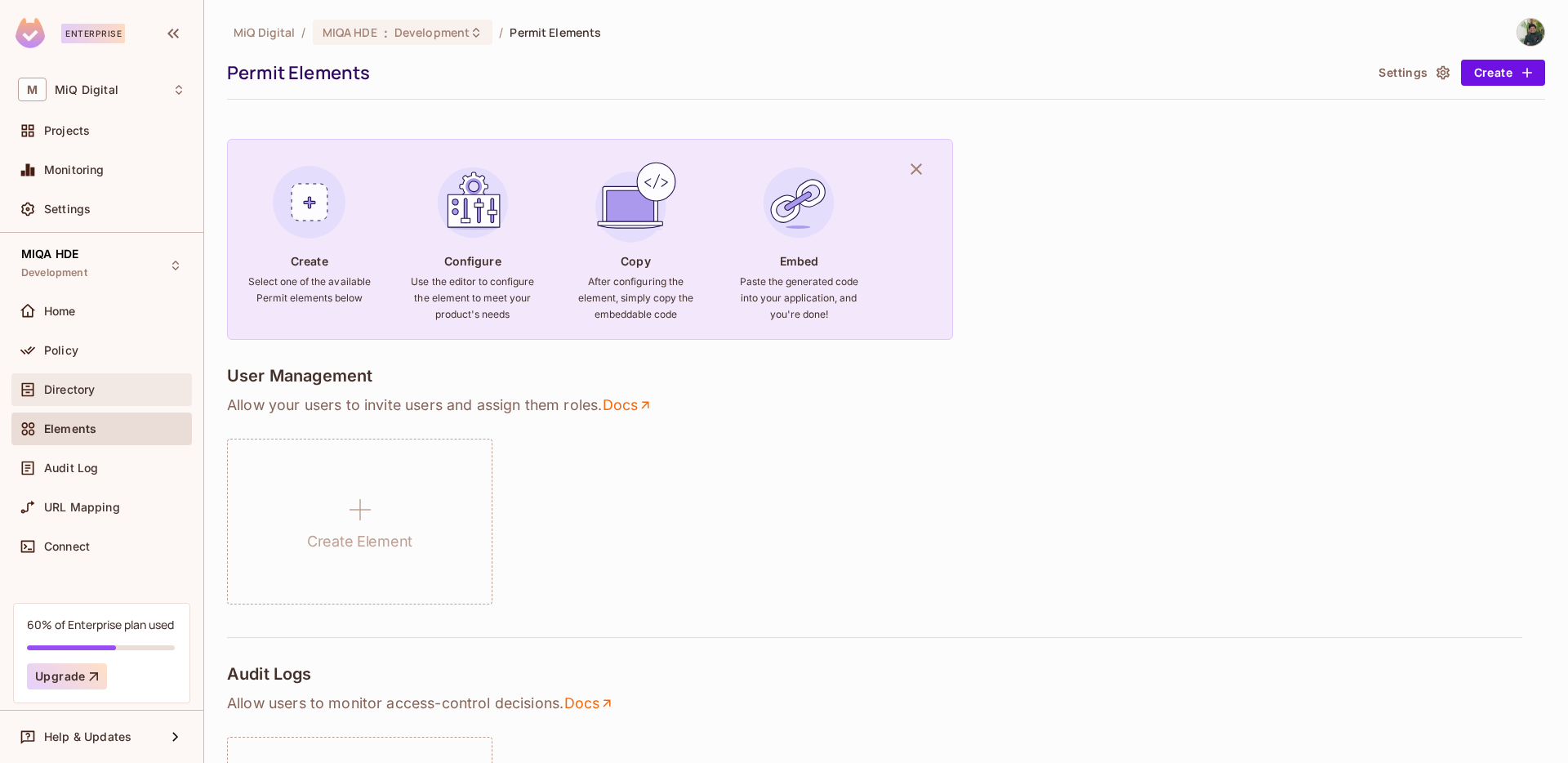
click at [124, 396] on div "Directory" at bounding box center [102, 390] width 167 height 20
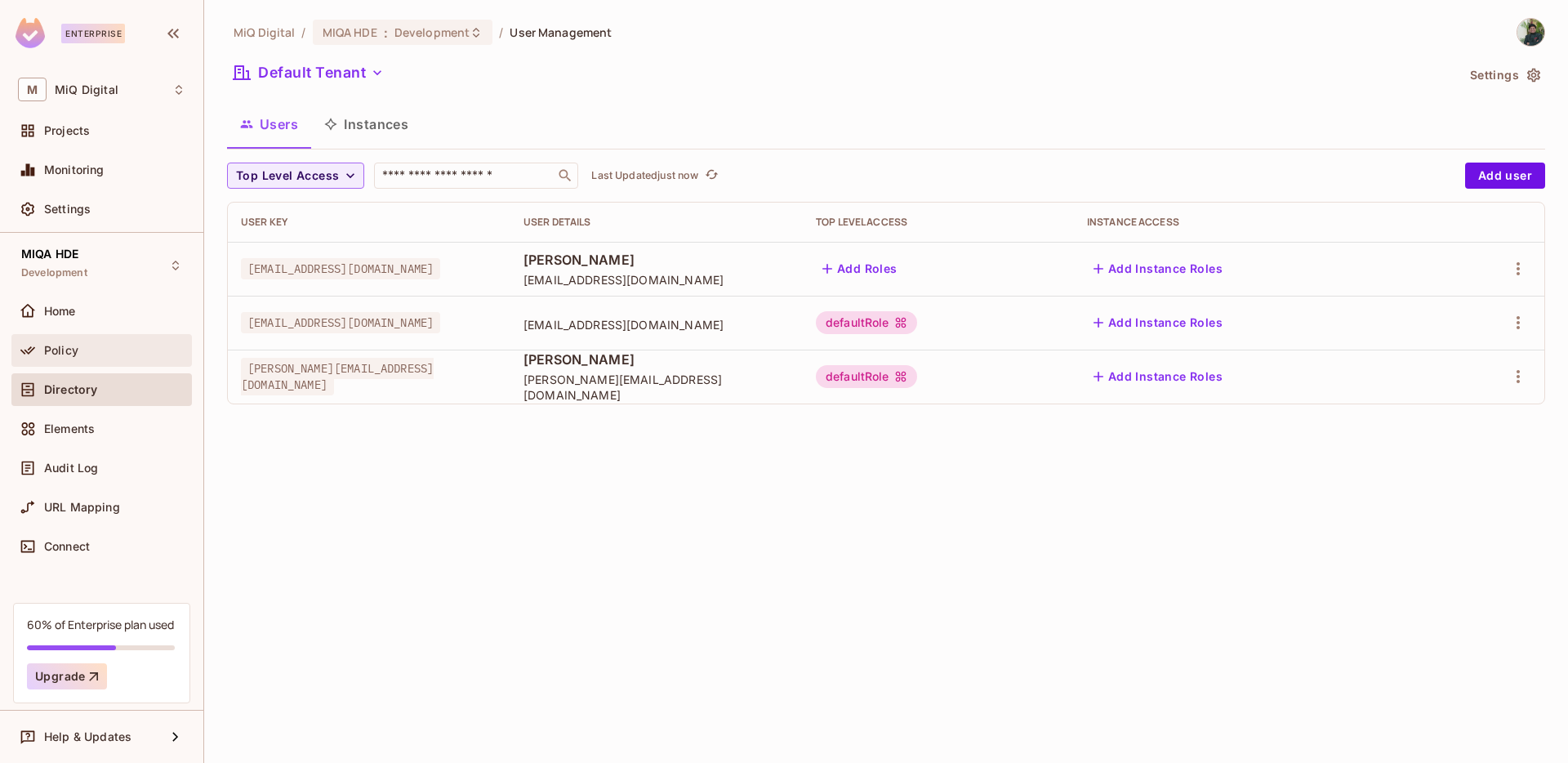
click at [113, 359] on div "Policy" at bounding box center [102, 350] width 167 height 20
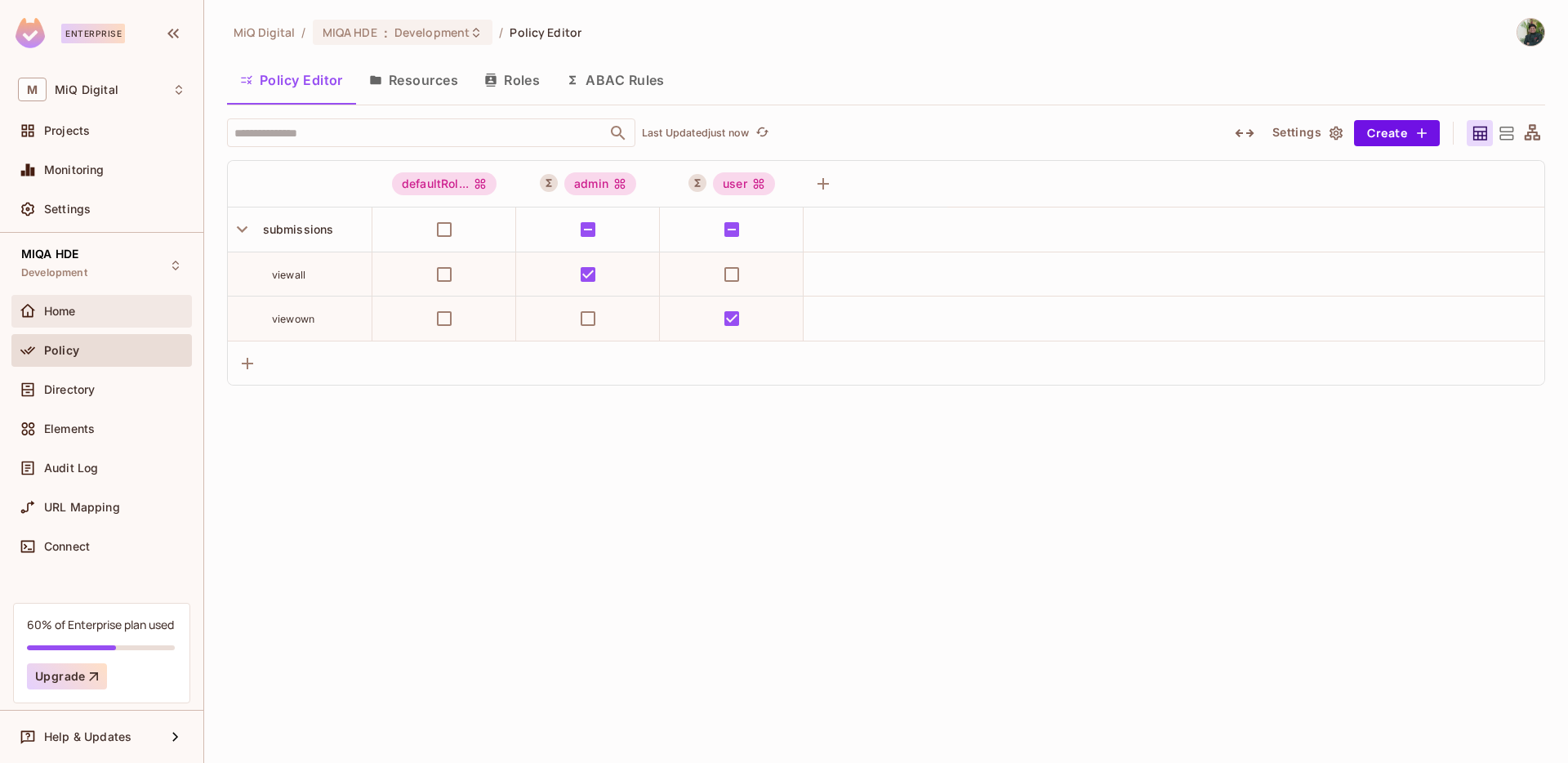
click at [104, 310] on div "Home" at bounding box center [115, 311] width 142 height 13
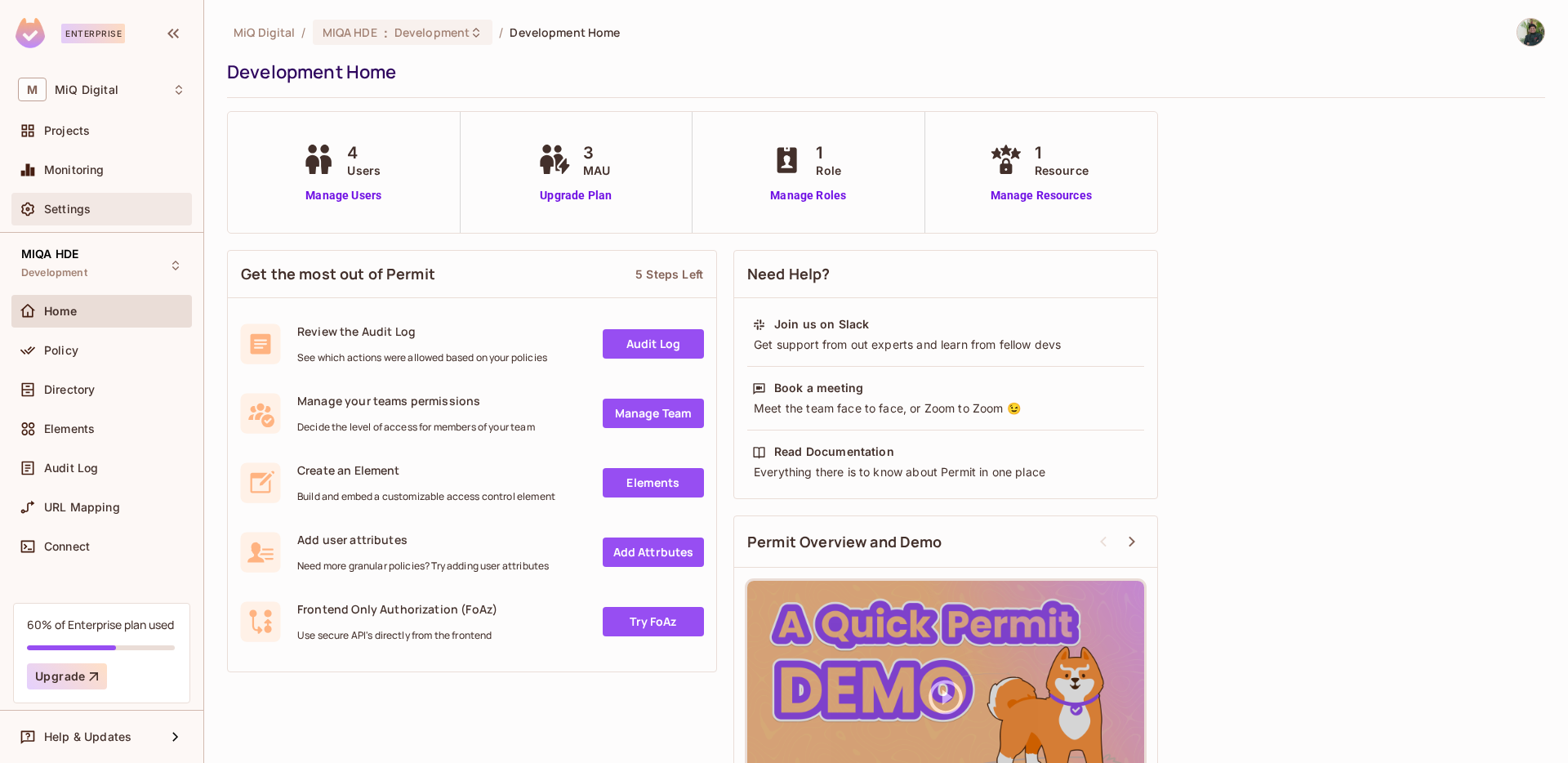
click at [98, 220] on div "Settings" at bounding box center [102, 209] width 180 height 33
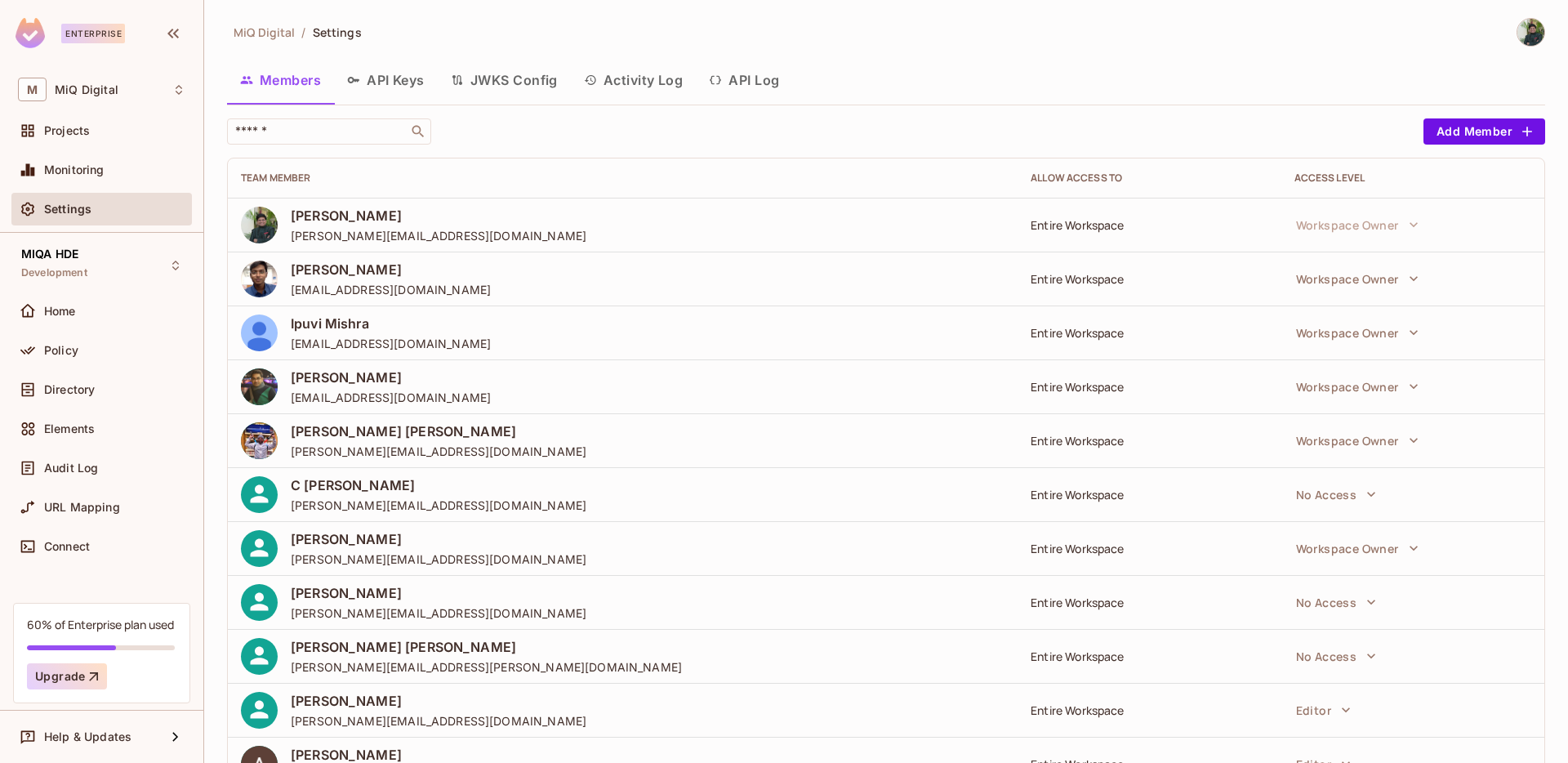
click at [394, 84] on button "API Keys" at bounding box center [386, 80] width 104 height 41
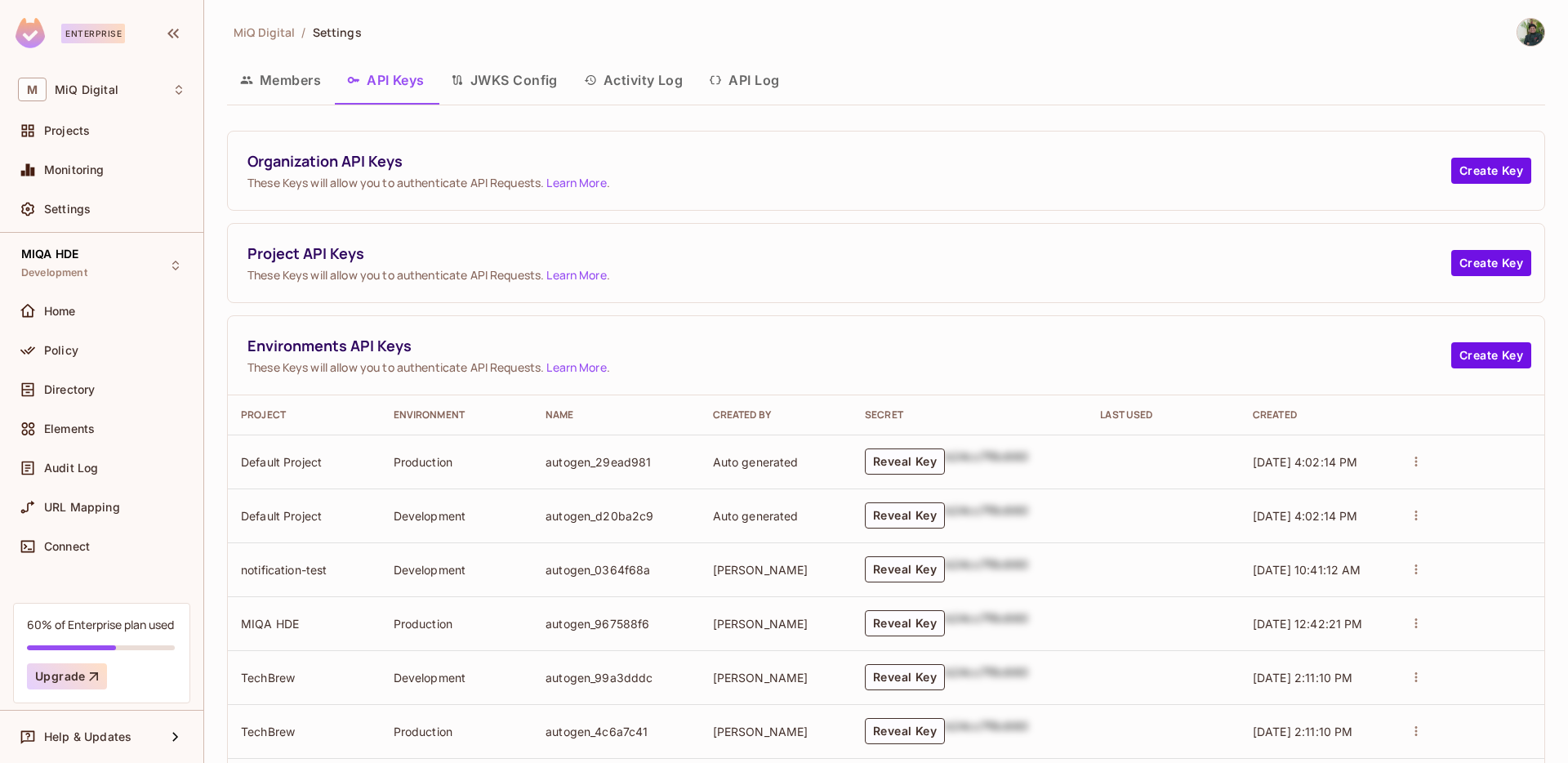
click at [522, 91] on button "JWKS Config" at bounding box center [504, 80] width 133 height 41
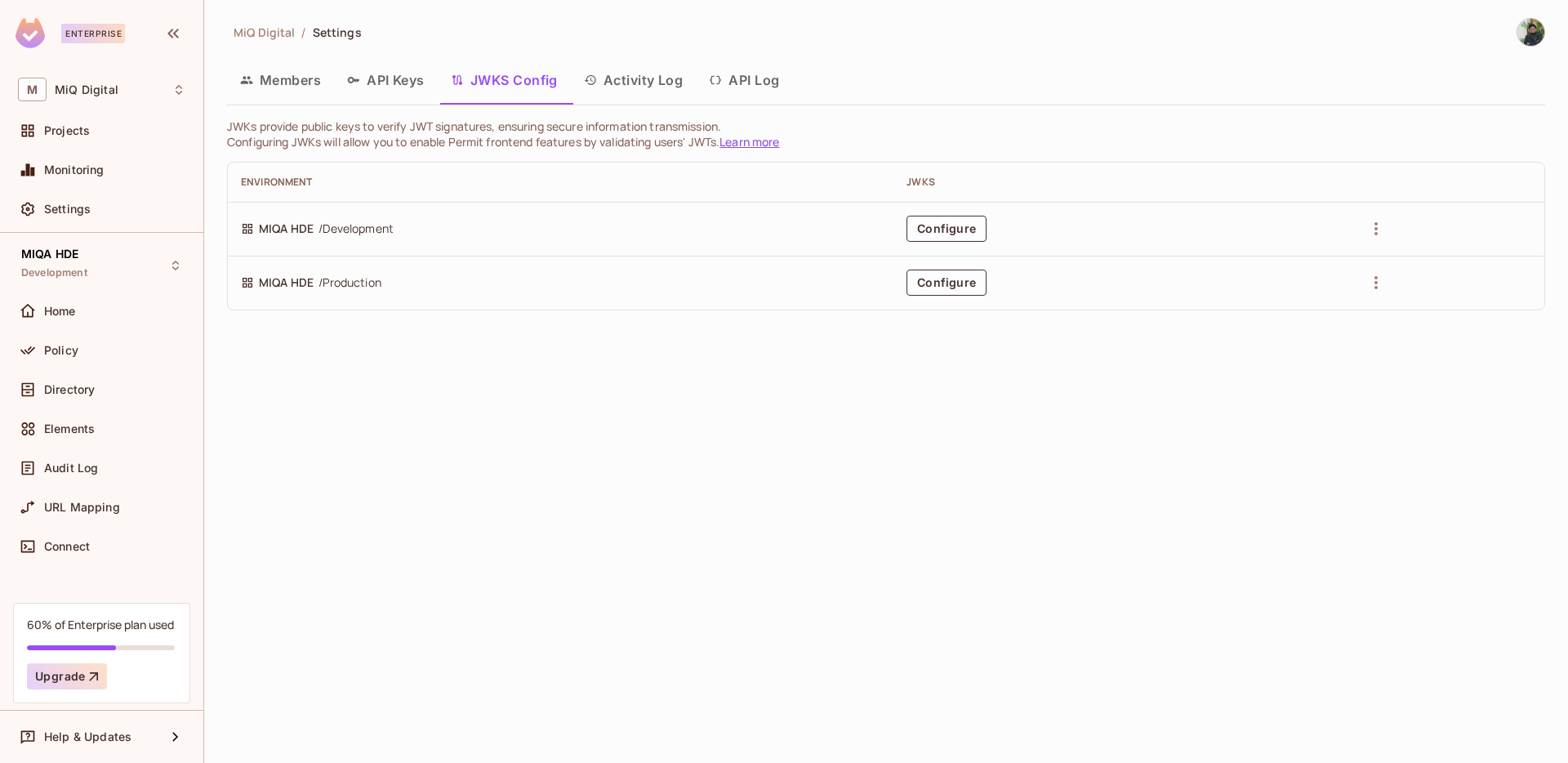
click at [653, 87] on button "Activity Log" at bounding box center [634, 80] width 126 height 41
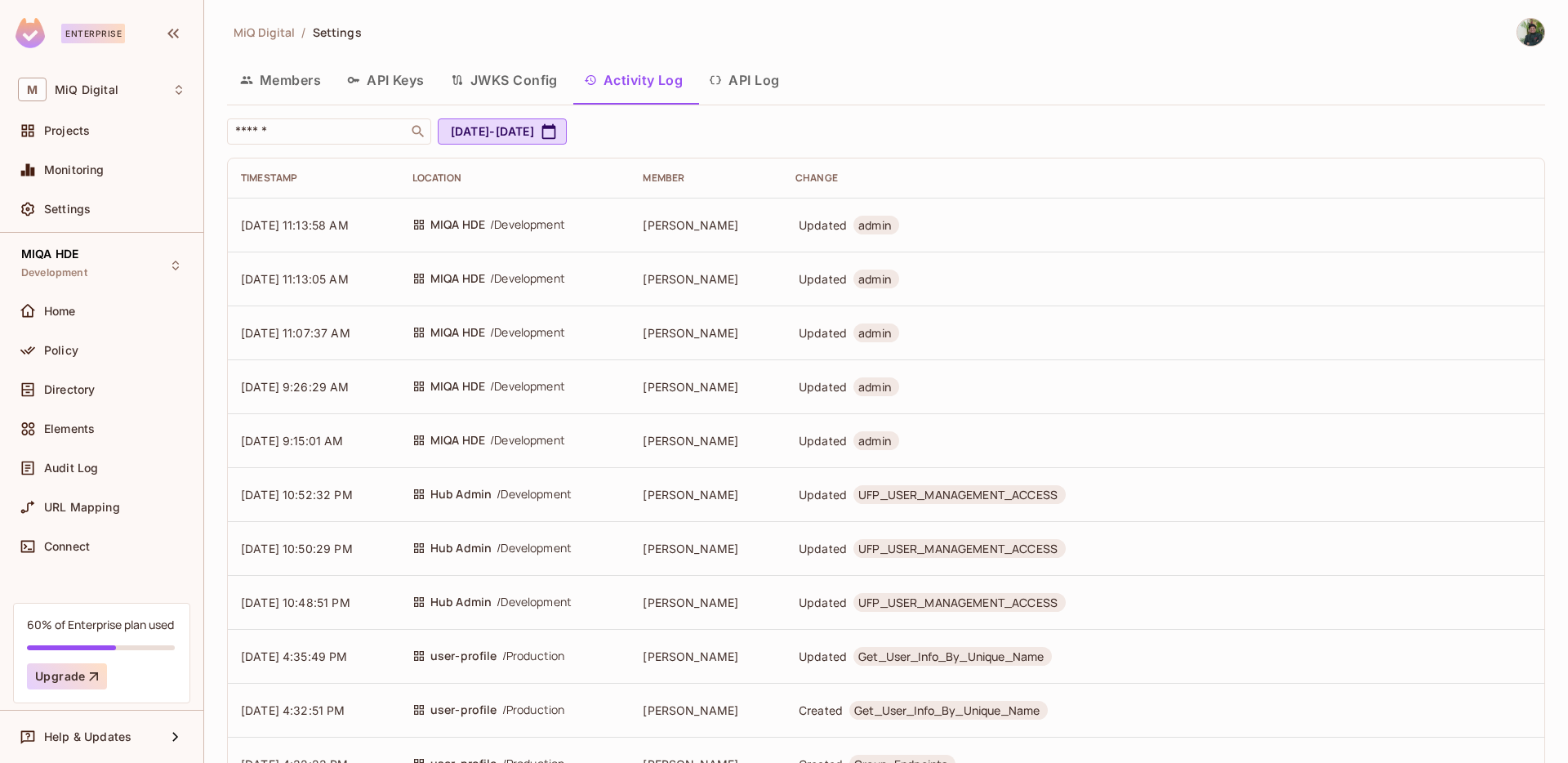
click at [760, 84] on button "API Log" at bounding box center [744, 80] width 97 height 41
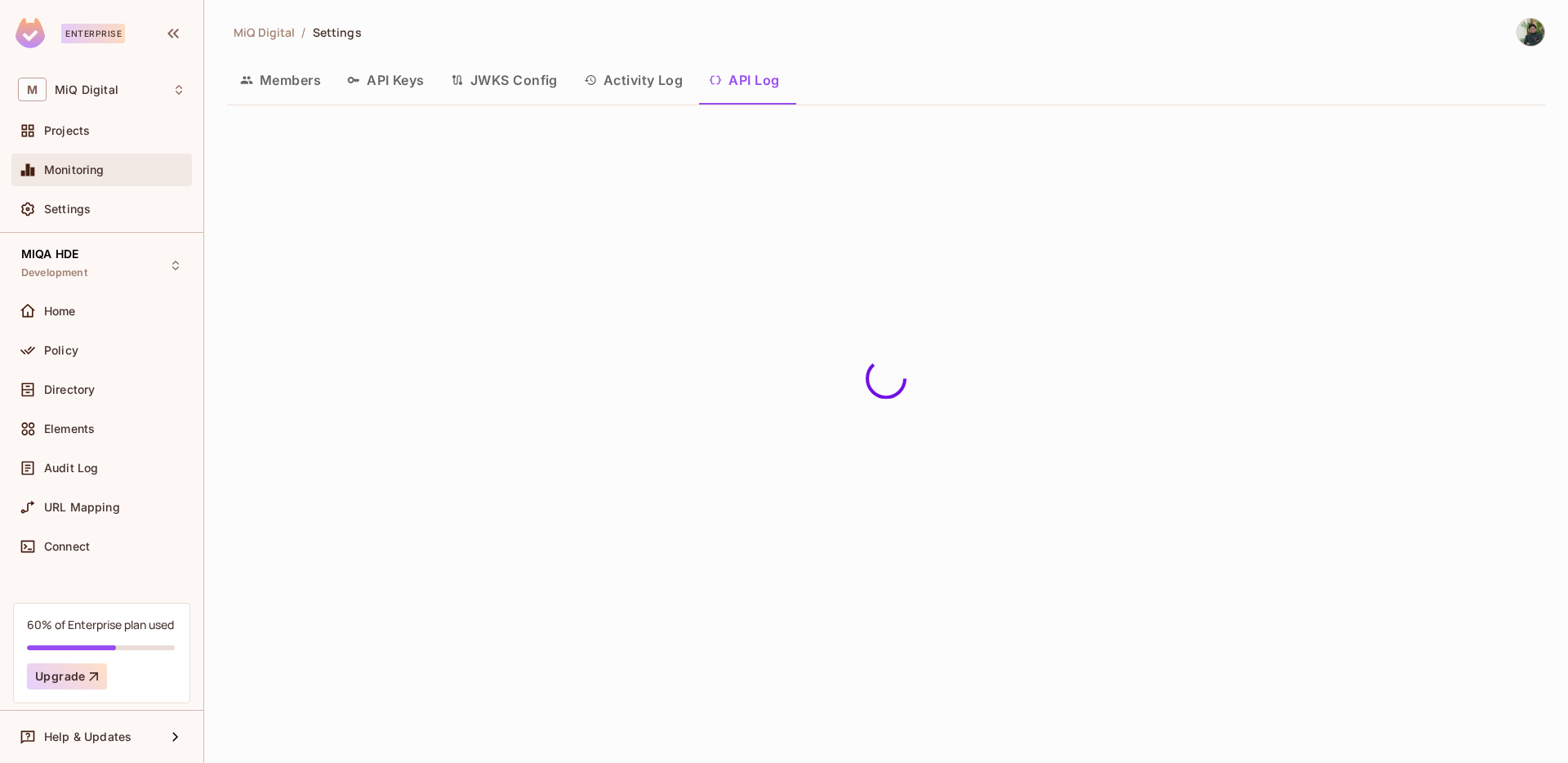
click at [96, 156] on div "Monitoring" at bounding box center [102, 170] width 180 height 33
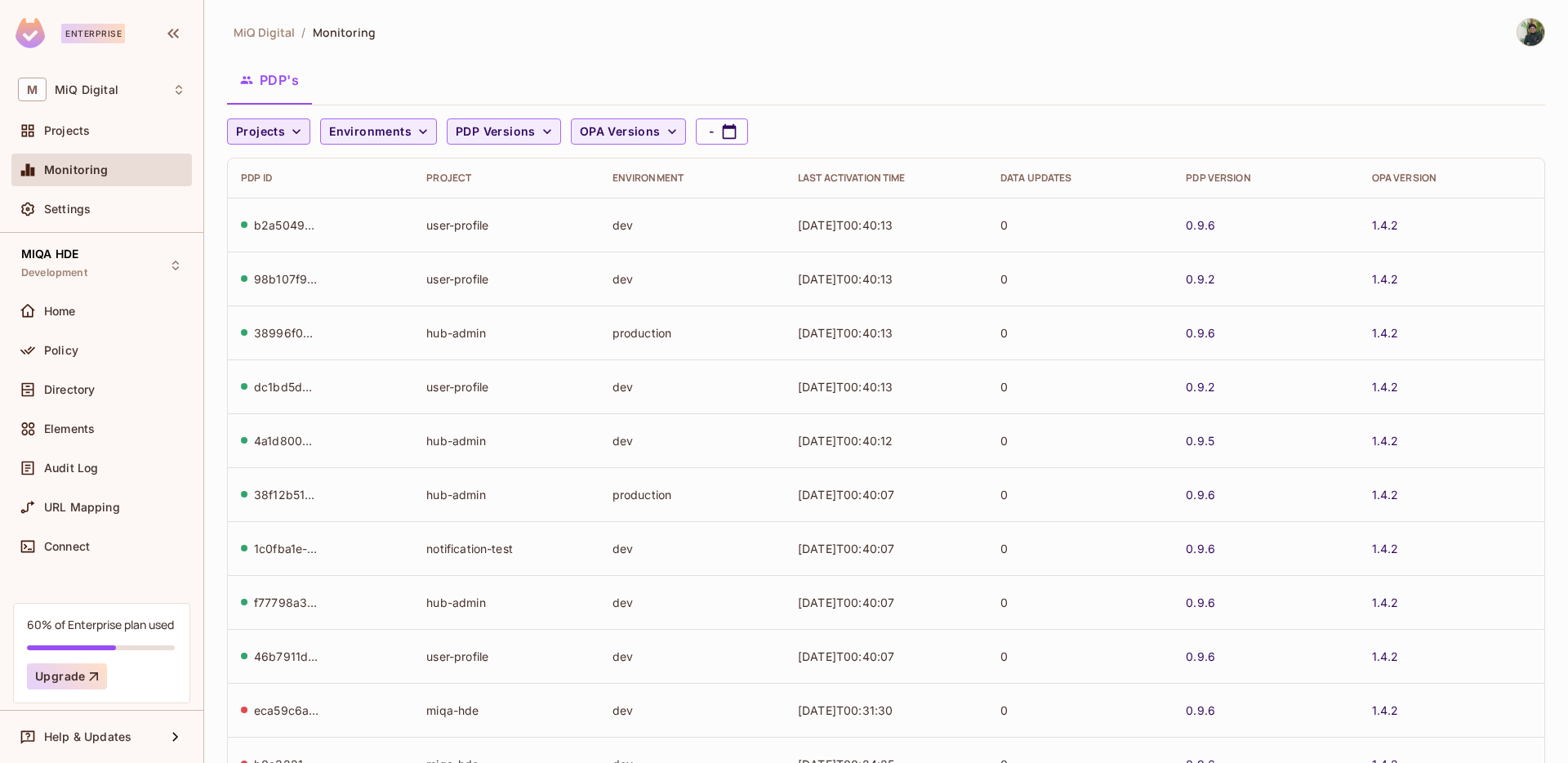
click at [296, 133] on icon "button" at bounding box center [296, 132] width 8 height 5
click at [653, 80] on div at bounding box center [784, 382] width 1568 height 763
click at [722, 133] on icon "button" at bounding box center [730, 132] width 16 height 16
select select "*"
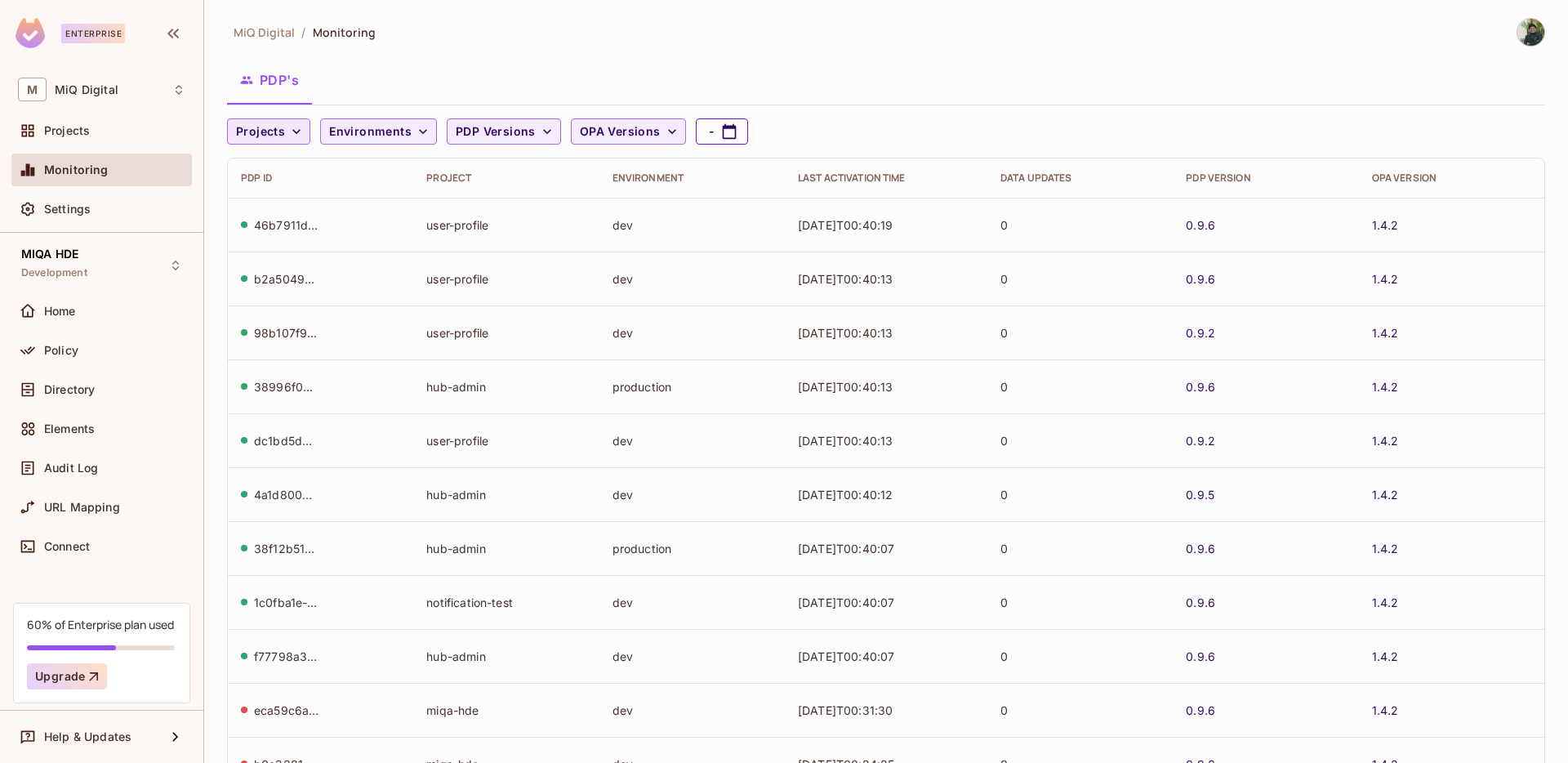
select select "****"
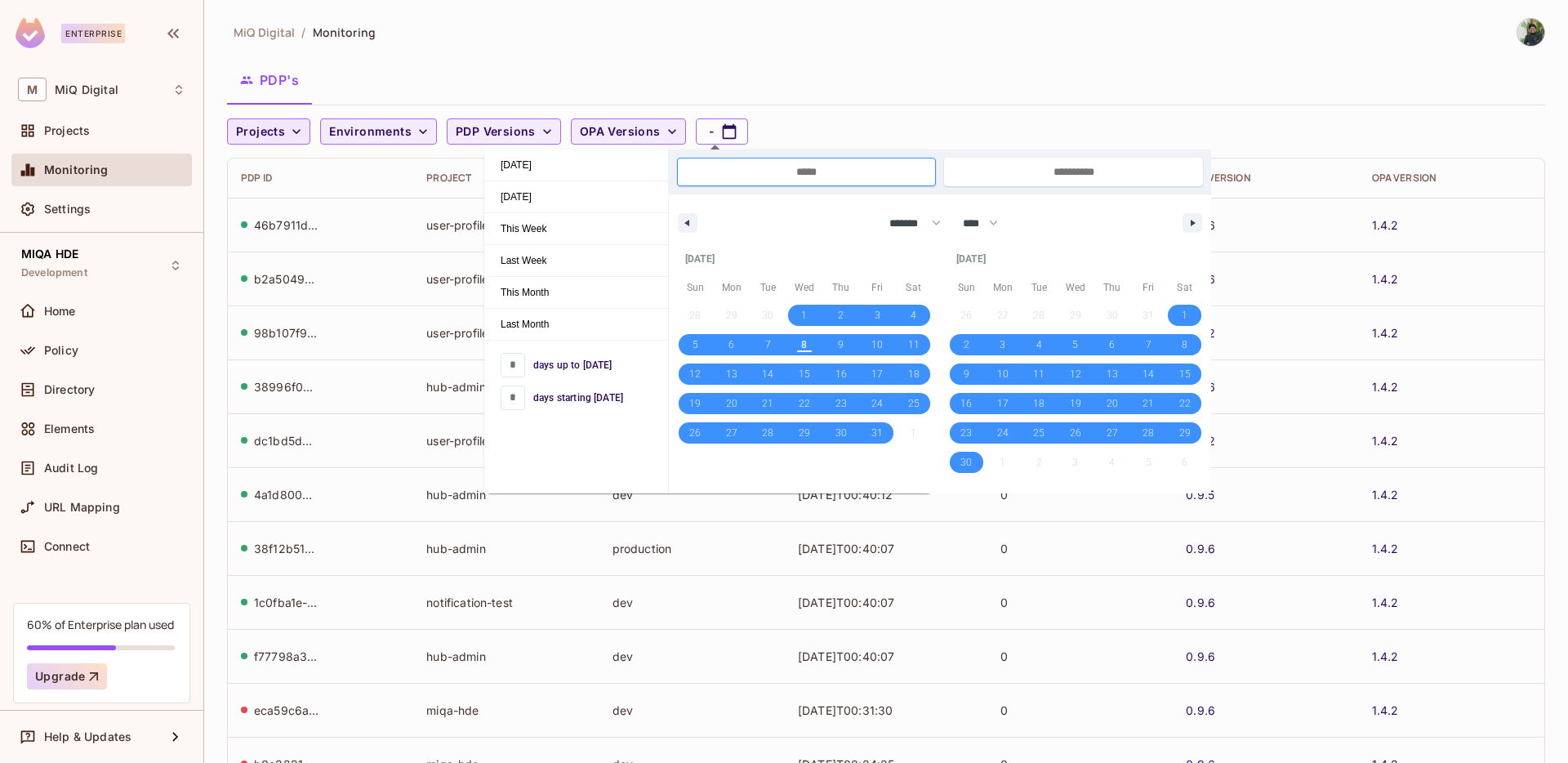
click at [987, 11] on div "MiQ Digital / Monitoring PDP's Projects Environments PDP Versions OPA Versions …" at bounding box center [886, 382] width 1364 height 763
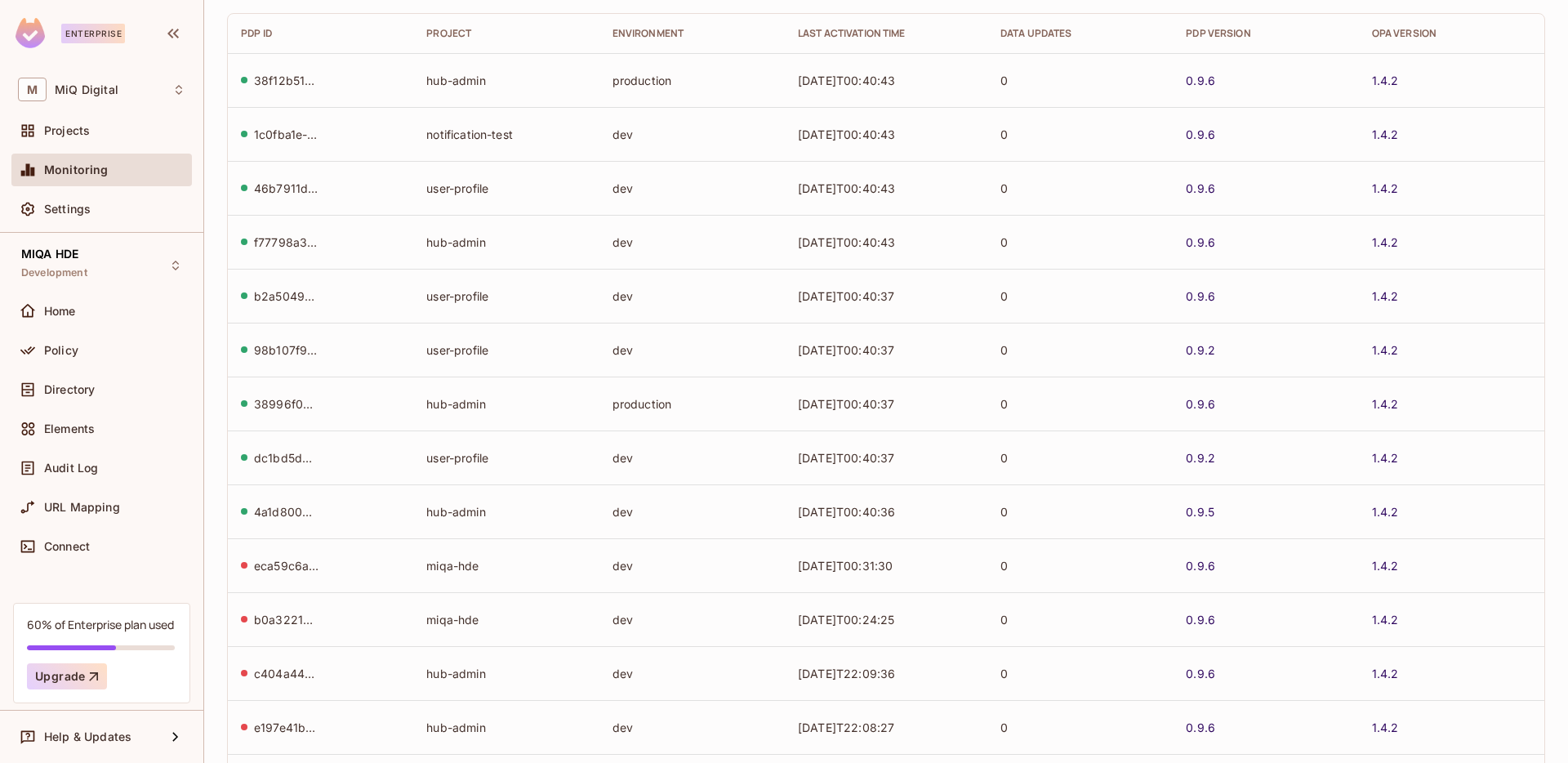
scroll to position [0, 0]
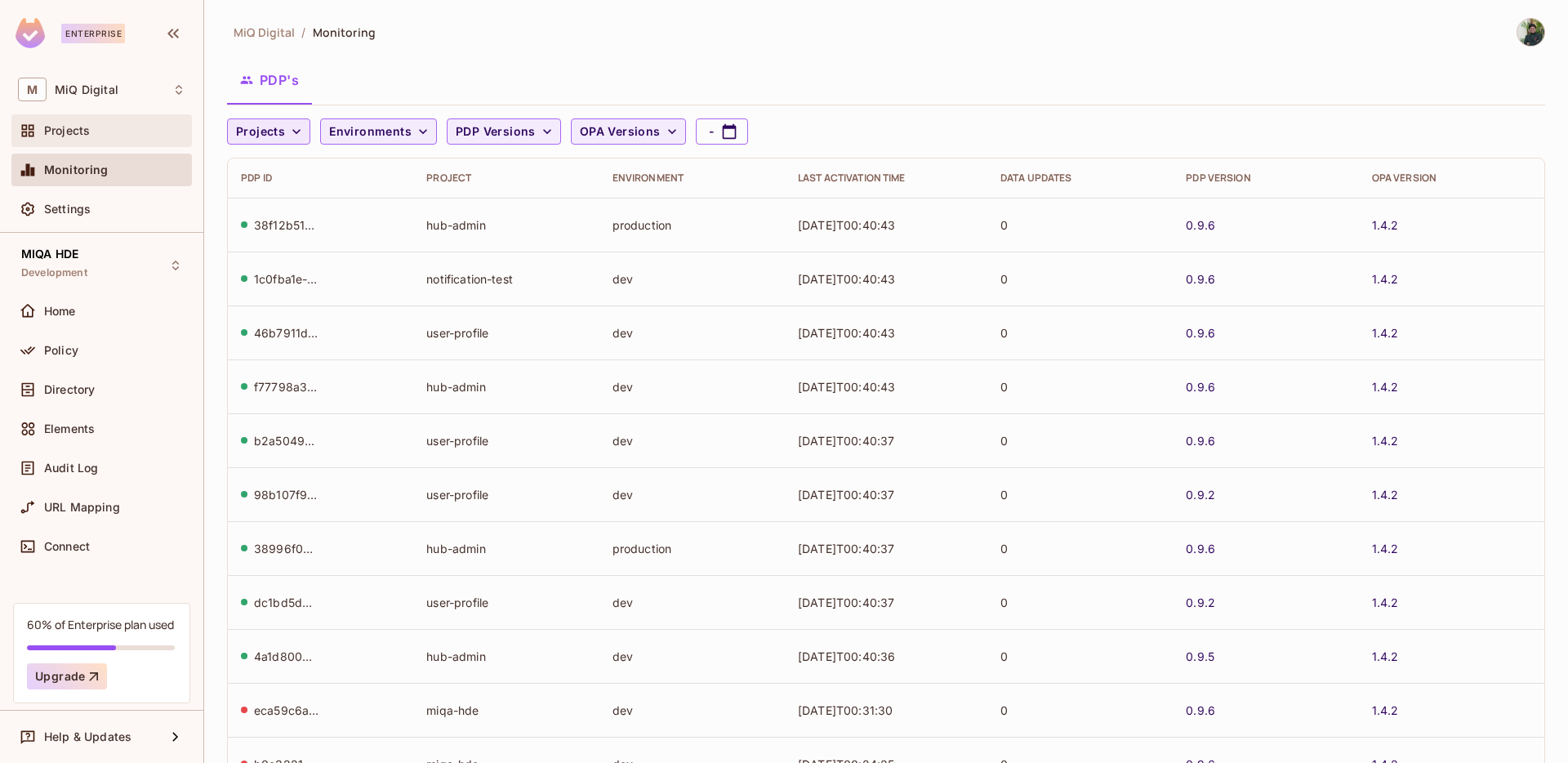
click at [91, 133] on div "Projects" at bounding box center [115, 131] width 142 height 13
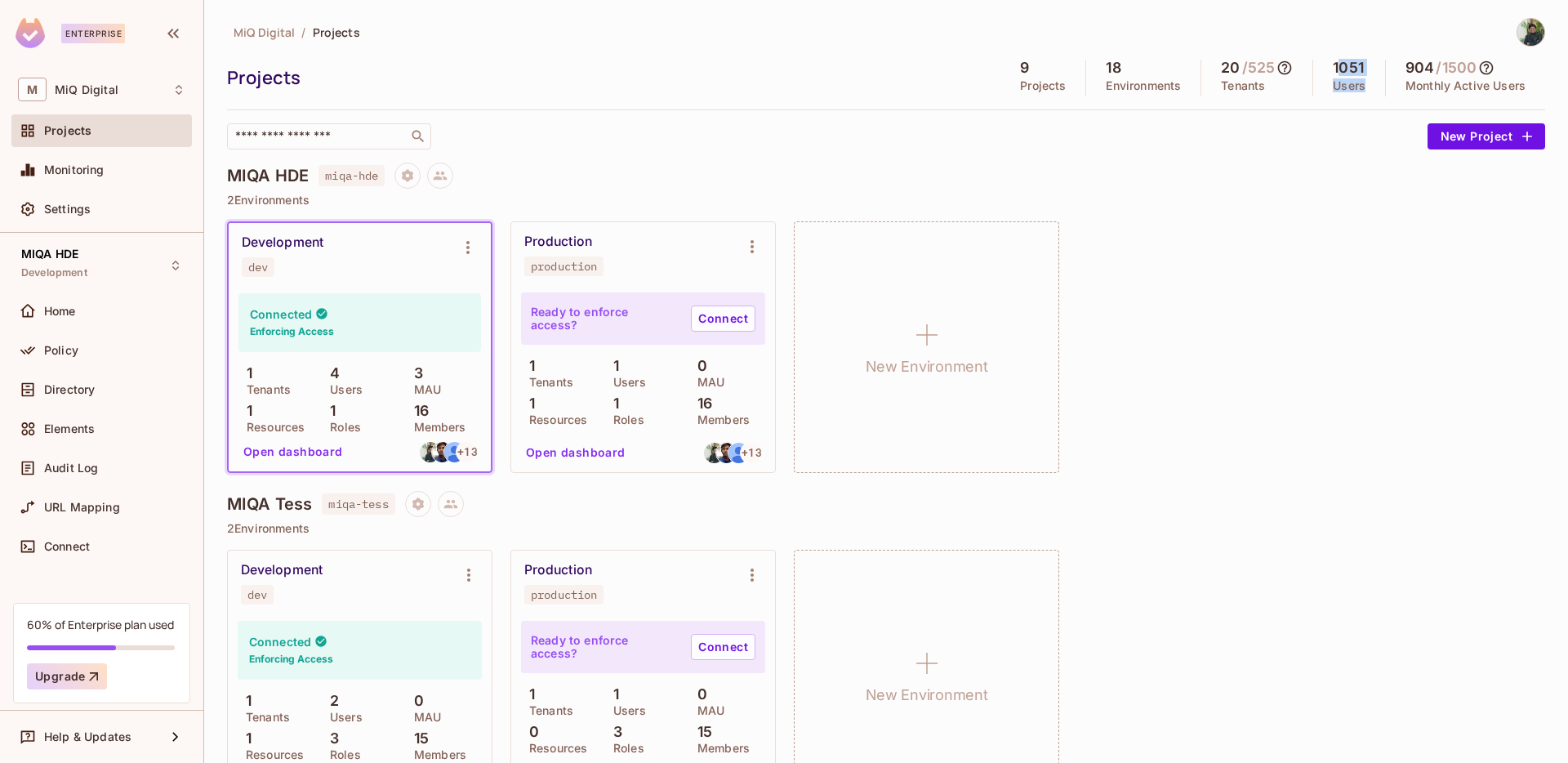
drag, startPoint x: 1325, startPoint y: 67, endPoint x: 1362, endPoint y: 94, distance: 45.8
click at [1362, 94] on div "1051 Users" at bounding box center [1349, 78] width 73 height 37
click at [1362, 96] on div "1051 Users" at bounding box center [1349, 78] width 73 height 37
drag, startPoint x: 1323, startPoint y: 70, endPoint x: 1358, endPoint y: 97, distance: 44.2
click at [1358, 97] on div "MiQ Digital / Projects Projects 9 Projects 18 Environments 20 / 525 Tenants 105…" at bounding box center [886, 84] width 1318 height 132
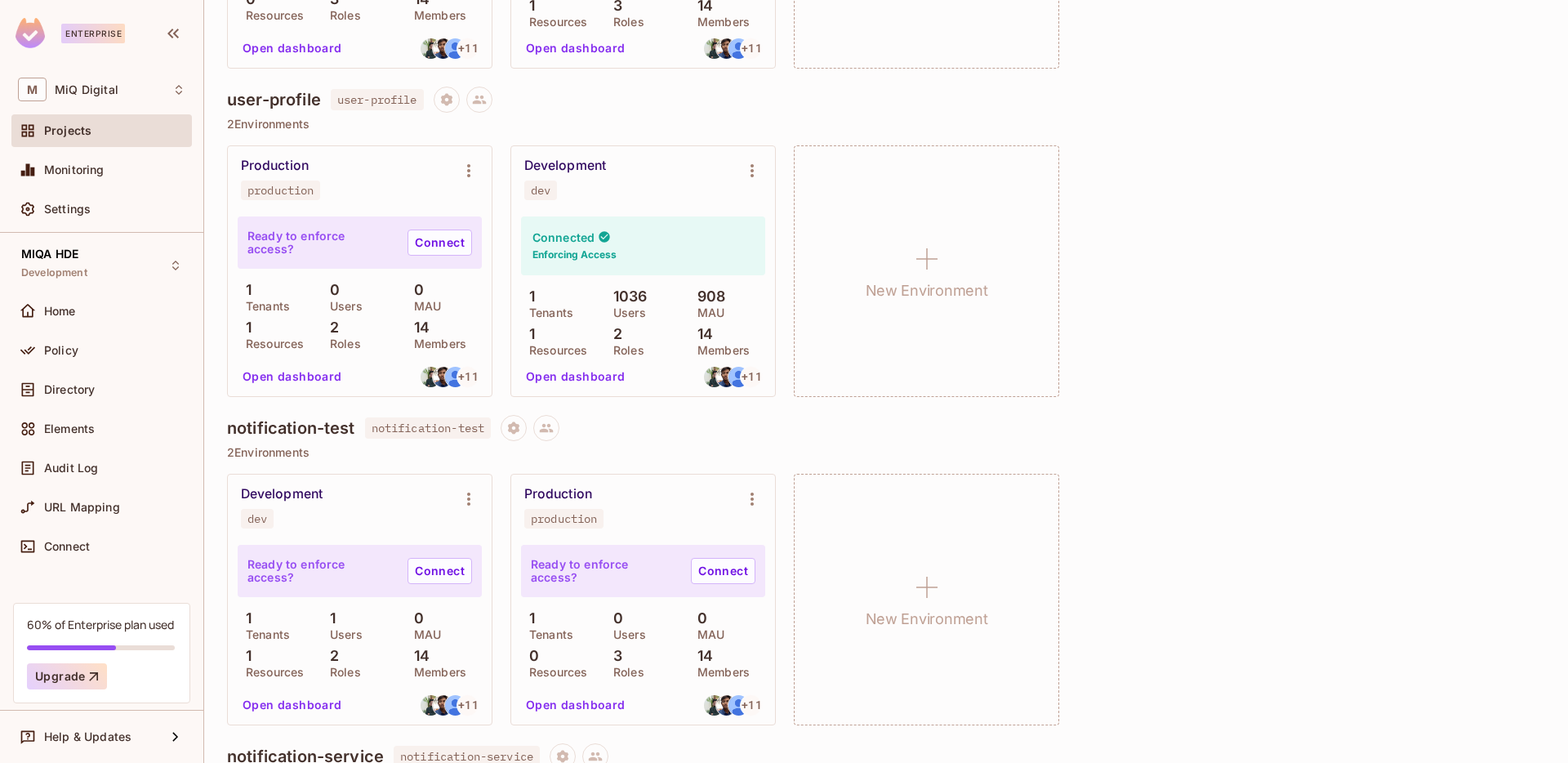
scroll to position [1388, 0]
drag, startPoint x: 699, startPoint y: 297, endPoint x: 728, endPoint y: 316, distance: 34.7
click at [728, 316] on div "908 MAU" at bounding box center [727, 304] width 76 height 29
click at [1160, 303] on div "Production production Ready to enforce access? Connect 1 Tenants 0 Users 0 MAU …" at bounding box center [886, 272] width 1318 height 251
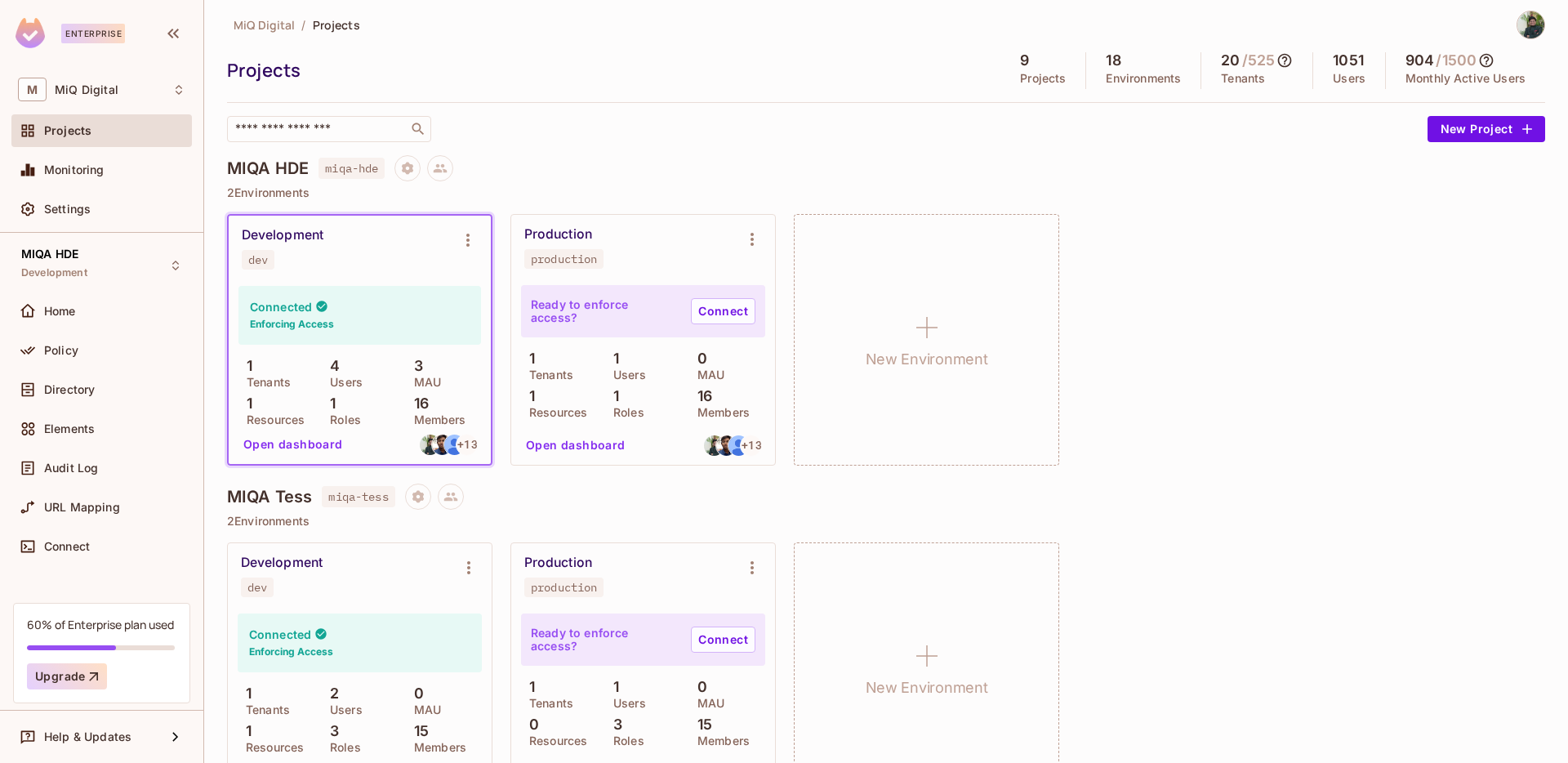
scroll to position [0, 0]
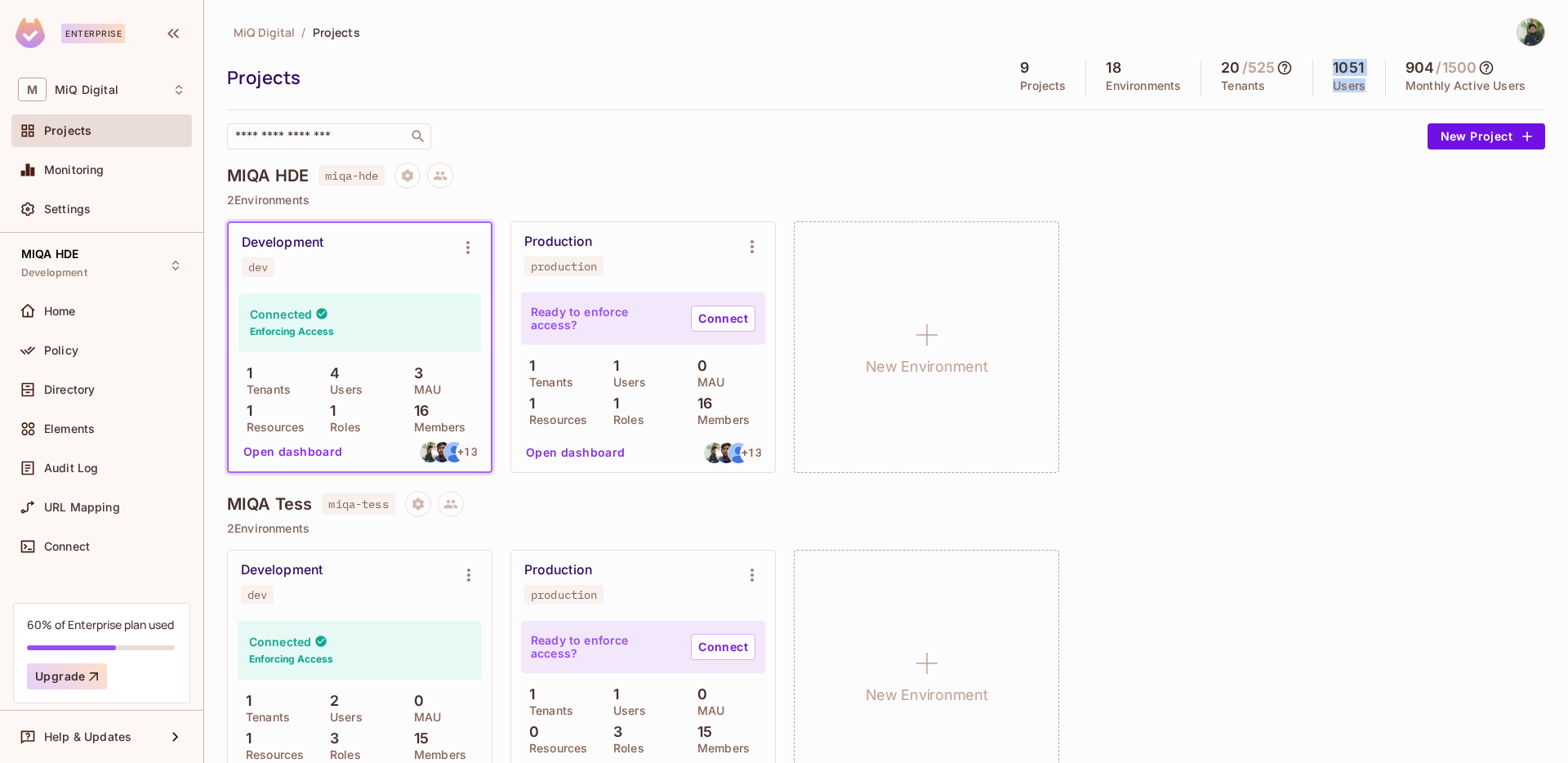
drag, startPoint x: 1318, startPoint y: 61, endPoint x: 1372, endPoint y: 88, distance: 60.4
click at [1372, 87] on div "1051 Users" at bounding box center [1349, 78] width 73 height 37
click at [1348, 144] on div "​" at bounding box center [823, 137] width 1192 height 26
click at [1480, 70] on icon at bounding box center [1486, 68] width 16 height 16
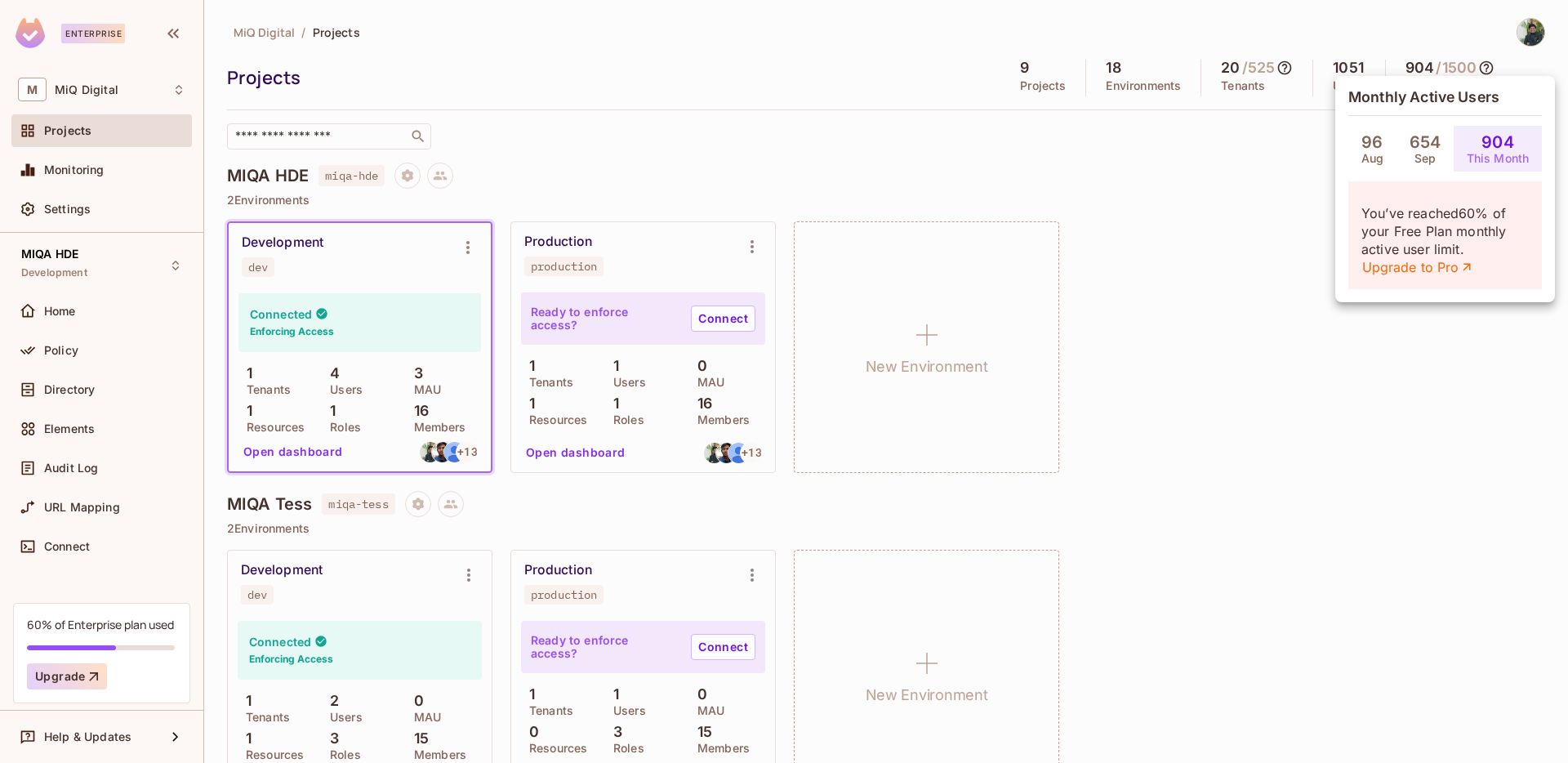
click at [1421, 343] on div at bounding box center [784, 382] width 1568 height 763
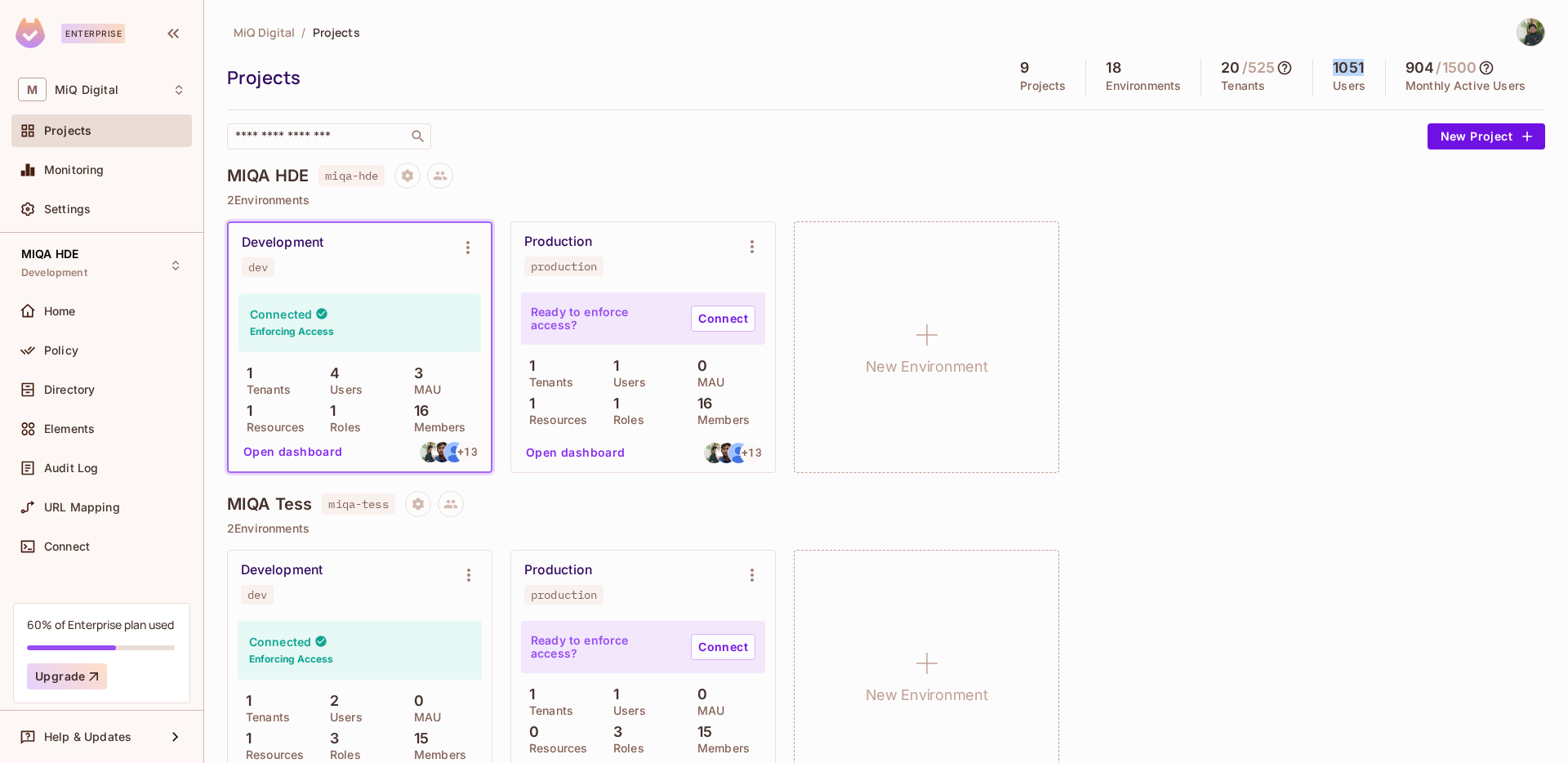
drag, startPoint x: 1323, startPoint y: 65, endPoint x: 1355, endPoint y: 63, distance: 32.1
click at [1355, 63] on div "1051 Users" at bounding box center [1349, 78] width 73 height 37
